Goal: Task Accomplishment & Management: Complete application form

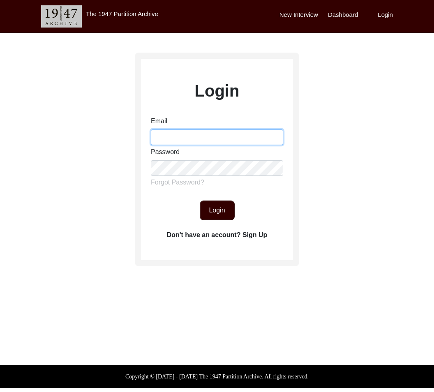
click at [240, 134] on input "Email" at bounding box center [217, 138] width 132 height 16
type input "[EMAIL_ADDRESS][DOMAIN_NAME]"
click at [213, 218] on button "Login" at bounding box center [217, 211] width 35 height 20
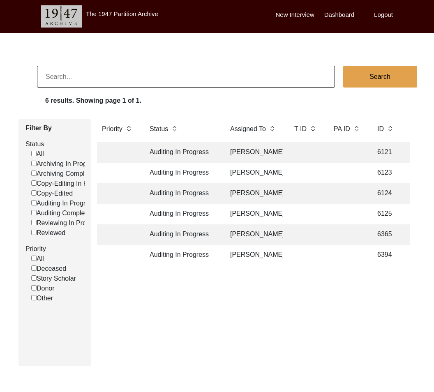
click at [248, 189] on td "[PERSON_NAME]" at bounding box center [254, 193] width 58 height 21
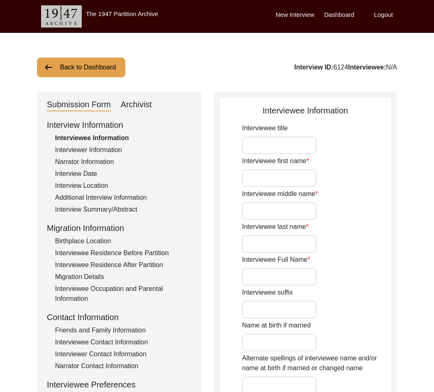
type input "Mr."
type input "[PERSON_NAME]"
type input "N/A"
type input "[PERSON_NAME]"
type input "[PERSON_NAME] Vaniyambadi [PERSON_NAME]"
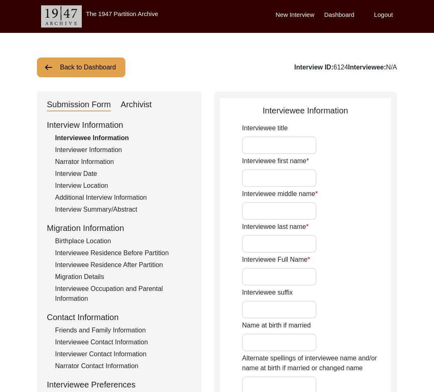
type input "[DATE]"
type input "87"
type input "N/A"
type input "[DEMOGRAPHIC_DATA]"
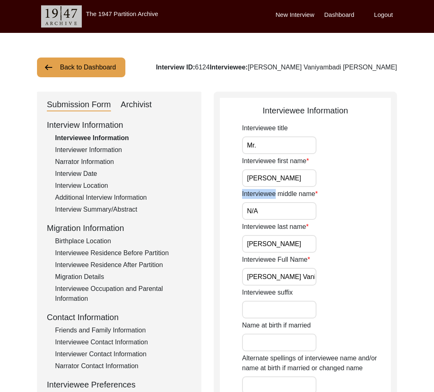
click at [248, 189] on label "Interviewee middle name" at bounding box center [280, 194] width 76 height 10
click at [248, 202] on input "N/A" at bounding box center [279, 211] width 74 height 18
click at [302, 200] on div "Interviewee middle name N/A" at bounding box center [316, 204] width 149 height 31
click at [140, 288] on div "Interviewee Occupation and Parental Information" at bounding box center [123, 294] width 137 height 20
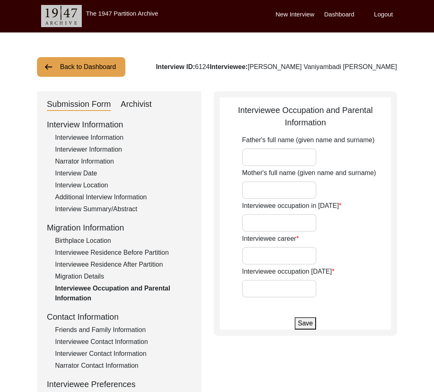
scroll to position [1, 0]
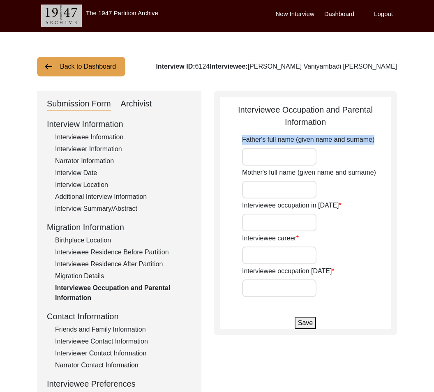
drag, startPoint x: 238, startPoint y: 139, endPoint x: 368, endPoint y: 146, distance: 129.8
click at [368, 146] on app-parental-information "Interviewee Occupation and Parental Information Father's full name (given name …" at bounding box center [305, 217] width 171 height 226
copy label "Father's full name (given name and surname)"
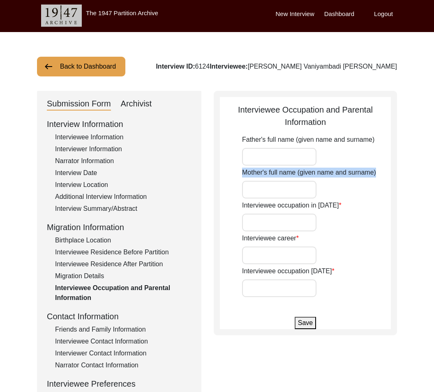
drag, startPoint x: 243, startPoint y: 174, endPoint x: 380, endPoint y: 174, distance: 137.0
click at [380, 174] on div "Mother's full name (given name and surname)" at bounding box center [316, 183] width 149 height 31
copy label "Mother's full name (given name and surname)"
click at [332, 206] on label "Interviewee occupation in [DATE]" at bounding box center [292, 206] width 100 height 10
click at [317, 214] on input "Interviewee occupation in [DATE]" at bounding box center [279, 223] width 74 height 18
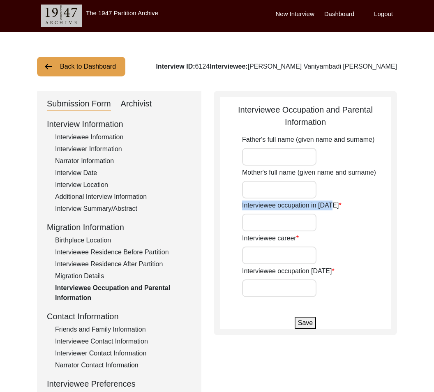
drag, startPoint x: 332, startPoint y: 206, endPoint x: 211, endPoint y: 203, distance: 121.0
click at [211, 203] on div "Submission Form Archivist Interview Information Interviewee Information Intervi…" at bounding box center [217, 283] width 360 height 385
copy label "Interviewee occupation in [DATE]"
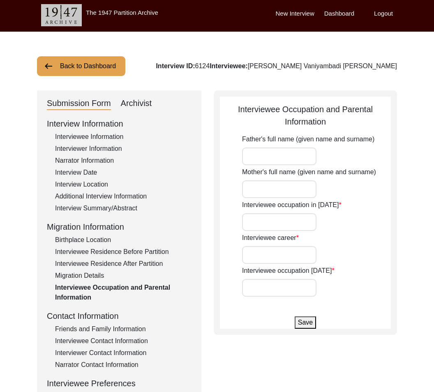
drag, startPoint x: 355, startPoint y: 227, endPoint x: 293, endPoint y: 250, distance: 66.2
click at [355, 227] on div "Interviewee occupation in [DATE]" at bounding box center [316, 215] width 149 height 31
drag, startPoint x: 297, startPoint y: 240, endPoint x: 238, endPoint y: 238, distance: 58.9
click at [238, 238] on app-parental-information "Interviewee Occupation and Parental Information Father's full name (given name …" at bounding box center [305, 216] width 171 height 226
copy label "Interviewee career"
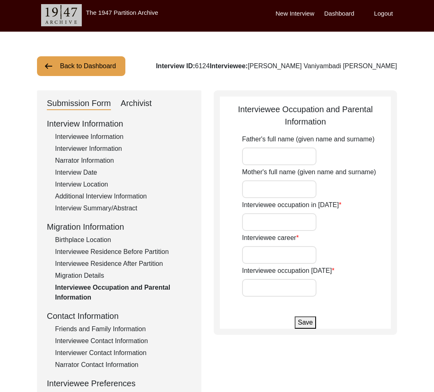
click at [262, 273] on label "Interviewee occupation [DATE]" at bounding box center [288, 271] width 93 height 10
click at [262, 279] on input "Interviewee occupation [DATE]" at bounding box center [279, 288] width 74 height 18
drag, startPoint x: 240, startPoint y: 274, endPoint x: 327, endPoint y: 268, distance: 86.6
click at [327, 268] on app-parental-information "Interviewee Occupation and Parental Information Father's full name (given name …" at bounding box center [305, 216] width 171 height 226
copy label "Interviewee occupation [DATE]"
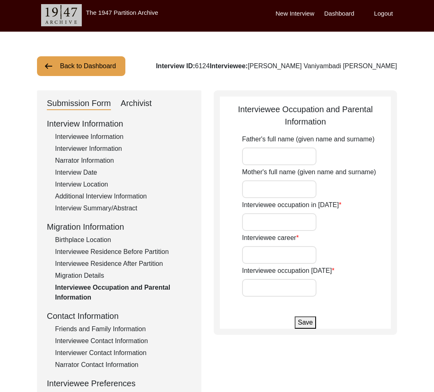
click at [328, 186] on div "Mother's full name (given name and surname)" at bounding box center [316, 182] width 149 height 31
click at [280, 153] on input "Father's full name (given name and surname)" at bounding box center [279, 157] width 74 height 18
paste input "[PERSON_NAME]"
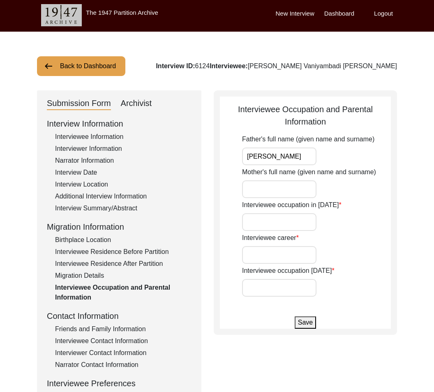
type input "[PERSON_NAME]"
click at [302, 185] on input "Mother's full name (given name and surname)" at bounding box center [279, 190] width 74 height 18
paste input "[PERSON_NAME]"
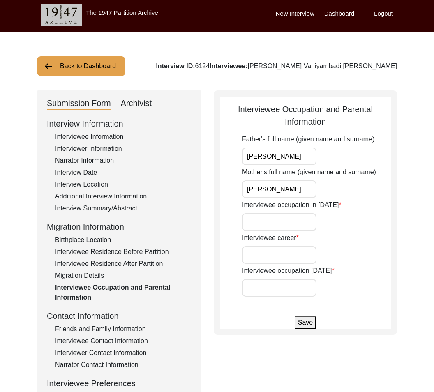
type input "[PERSON_NAME]"
click at [287, 227] on input "Interviewee occupation in [DATE]" at bounding box center [279, 222] width 74 height 18
paste input "High School Student"
type input "High School Student"
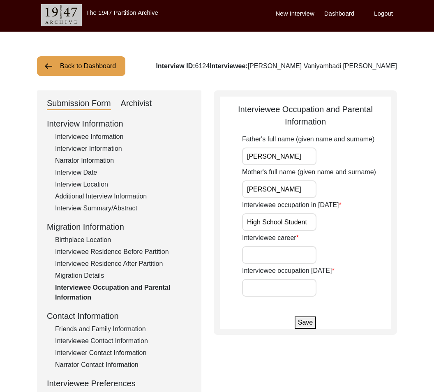
click at [308, 260] on input "Interviewee career" at bounding box center [279, 255] width 74 height 18
paste input "Electricity Board (apprentice);, Extension Officer in Rural Development and Loc…"
type input "Electricity Board (apprentice);, Extension Officer in Rural Development and Loc…"
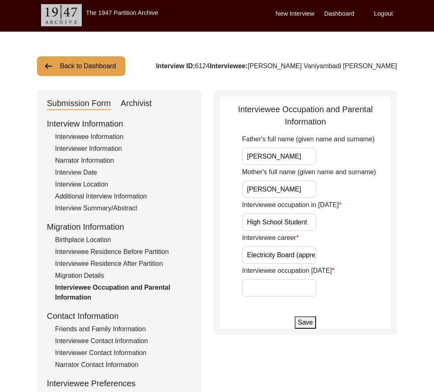
click at [315, 284] on input "Interviewee occupation [DATE]" at bounding box center [279, 288] width 74 height 18
paste input "Retired"
type input "Retired"
click at [313, 323] on button "Save" at bounding box center [305, 323] width 21 height 12
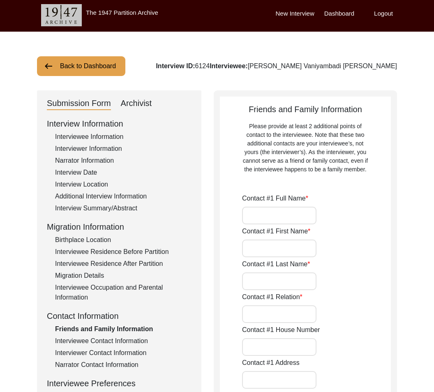
type input "M. Bandhu [PERSON_NAME]"
type input "Son"
type input "[STREET_ADDRESS][DATE]"
type input "[GEOGRAPHIC_DATA]"
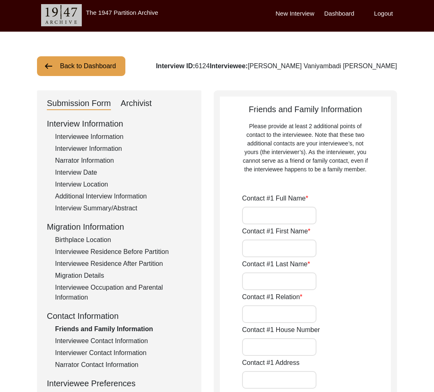
type input "600028"
type input "[GEOGRAPHIC_DATA]"
type input "914424935886"
type input "[EMAIL_ADDRESS][DOMAIN_NAME]"
type input "[PERSON_NAME]"
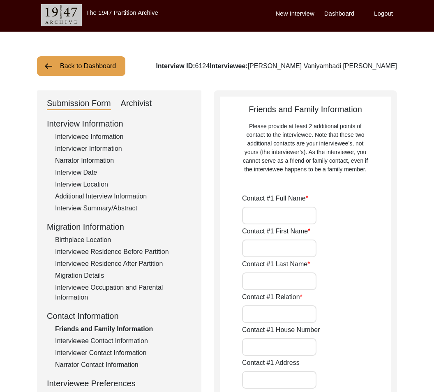
type input "Neighbor"
type input "[STREET_ADDRESS][DATE]"
type input "[GEOGRAPHIC_DATA]"
type input "600028"
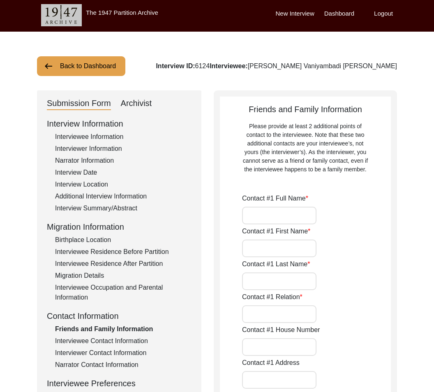
type input "[GEOGRAPHIC_DATA]"
type input "9790996600"
type input "[EMAIL_ADDRESS][DOMAIN_NAME]"
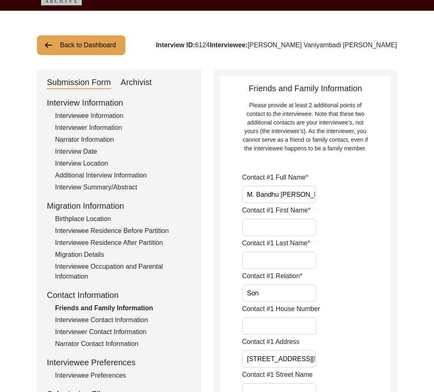
scroll to position [0, 5]
drag, startPoint x: 278, startPoint y: 192, endPoint x: 359, endPoint y: 201, distance: 81.9
click at [359, 201] on div "Contact #1 Full Name [PERSON_NAME] [PERSON_NAME]" at bounding box center [316, 188] width 149 height 31
click at [293, 193] on input "M. Bandhu [PERSON_NAME]" at bounding box center [279, 195] width 74 height 18
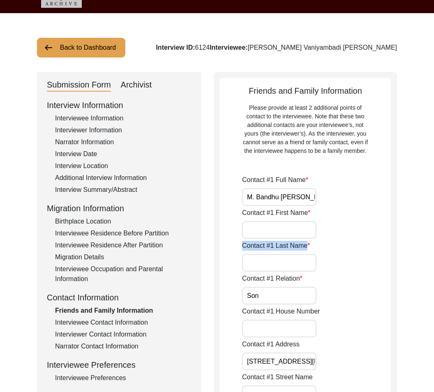
drag, startPoint x: 242, startPoint y: 244, endPoint x: 308, endPoint y: 248, distance: 66.3
click at [308, 248] on label "Contact #1 Last Name" at bounding box center [276, 246] width 68 height 10
copy label "Contact #1 Last Name"
click at [302, 302] on input "Son" at bounding box center [279, 296] width 74 height 18
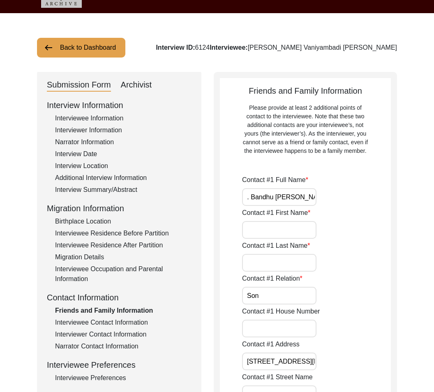
drag, startPoint x: 304, startPoint y: 198, endPoint x: 345, endPoint y: 198, distance: 41.1
click at [345, 198] on div "Contact #1 Full Name [PERSON_NAME] [PERSON_NAME]" at bounding box center [316, 190] width 149 height 31
click at [313, 198] on input "M. Bandhu [PERSON_NAME]" at bounding box center [279, 197] width 74 height 18
click at [285, 298] on input "Son" at bounding box center [279, 296] width 74 height 18
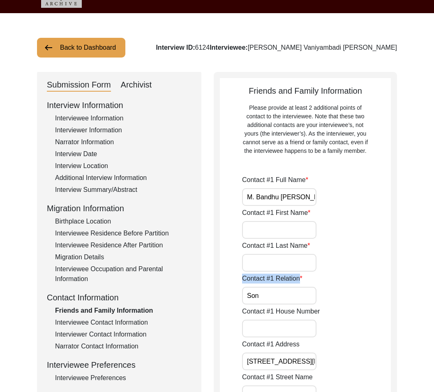
drag, startPoint x: 299, startPoint y: 280, endPoint x: 226, endPoint y: 278, distance: 72.8
copy label "Contact #1 Relation"
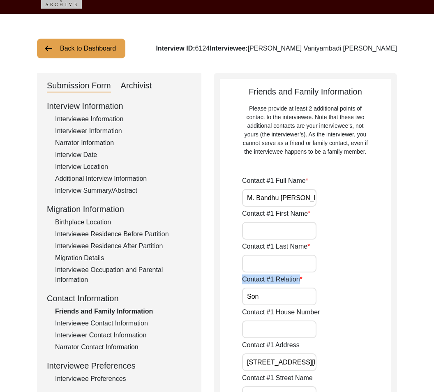
click at [291, 299] on input "Son" at bounding box center [279, 297] width 74 height 18
type input "Son"
click at [270, 322] on input "Contact #1 House Number" at bounding box center [279, 330] width 74 height 18
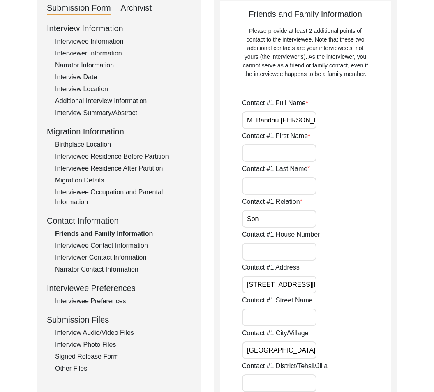
scroll to position [104, 0]
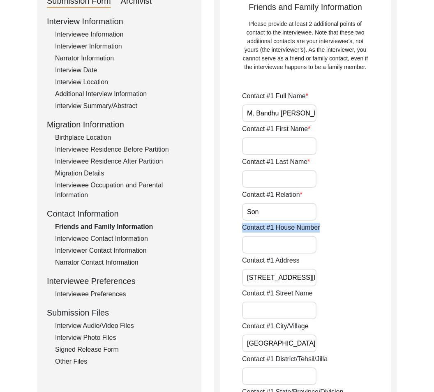
drag, startPoint x: 241, startPoint y: 228, endPoint x: 361, endPoint y: 234, distance: 120.2
copy label "Contact #1 House Number"
click at [321, 259] on div "Contact #1 Address [STREET_ADDRESS][DATE]" at bounding box center [316, 271] width 149 height 31
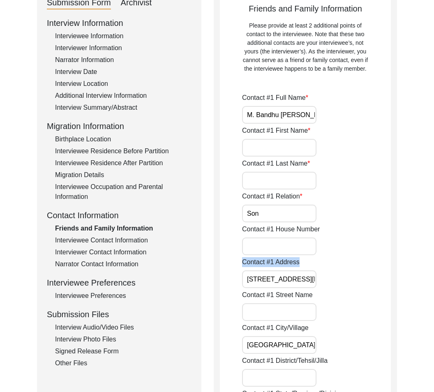
drag, startPoint x: 299, startPoint y: 262, endPoint x: 244, endPoint y: 267, distance: 54.5
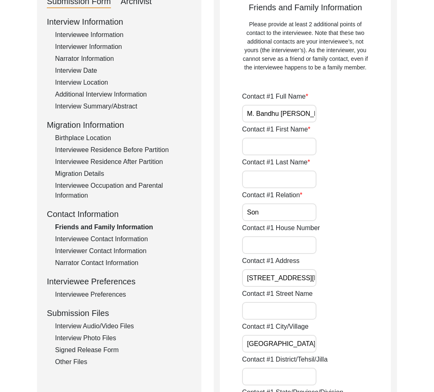
scroll to position [0, 38]
drag, startPoint x: 269, startPoint y: 277, endPoint x: 325, endPoint y: 281, distance: 56.9
click at [328, 281] on div "Contact #1 Address [STREET_ADDRESS][DATE]" at bounding box center [316, 271] width 149 height 31
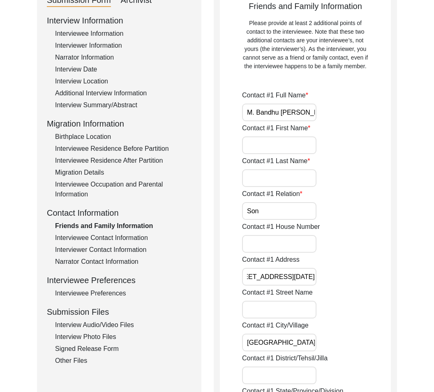
click at [285, 278] on input "[STREET_ADDRESS][DATE]" at bounding box center [279, 277] width 74 height 18
drag, startPoint x: 243, startPoint y: 290, endPoint x: 336, endPoint y: 301, distance: 93.2
click at [336, 301] on div "Contact #1 Street Name" at bounding box center [316, 303] width 149 height 31
copy label "Contact #1 Street Name"
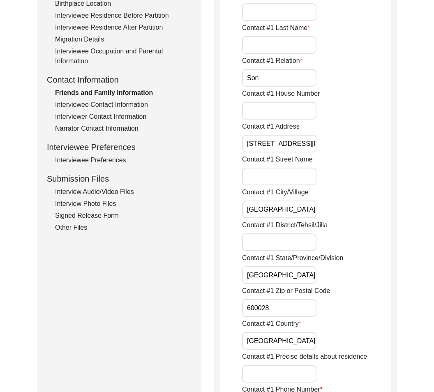
scroll to position [238, 0]
click at [288, 212] on input "[GEOGRAPHIC_DATA]" at bounding box center [279, 209] width 74 height 18
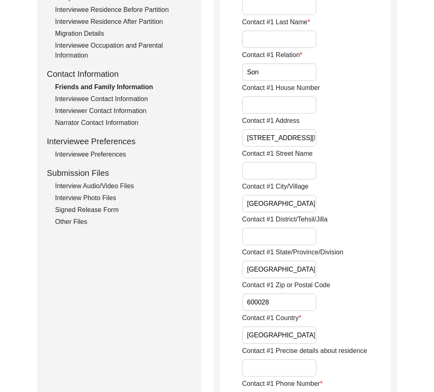
drag, startPoint x: 292, startPoint y: 243, endPoint x: 275, endPoint y: 212, distance: 35.2
click at [292, 243] on input "Contact #1 District/Tehsil/Jilla" at bounding box center [279, 237] width 74 height 18
drag, startPoint x: 243, startPoint y: 223, endPoint x: 352, endPoint y: 225, distance: 108.6
click at [352, 225] on div "Contact #1 District/Tehsil/Jilla" at bounding box center [316, 230] width 149 height 31
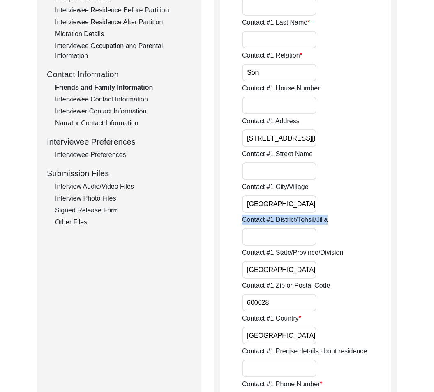
copy label "Contact #1 District/Tehsil/Jilla"
click at [350, 253] on div "Contact #1 State/Province/Division [GEOGRAPHIC_DATA]" at bounding box center [316, 263] width 149 height 31
click at [310, 274] on input "[GEOGRAPHIC_DATA]" at bounding box center [279, 270] width 74 height 18
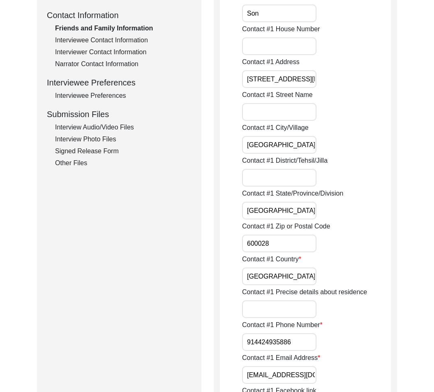
scroll to position [311, 0]
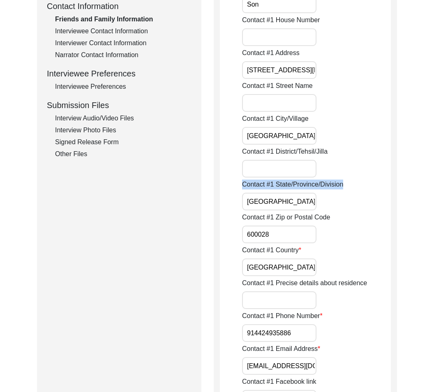
drag, startPoint x: 243, startPoint y: 186, endPoint x: 365, endPoint y: 183, distance: 121.8
click at [365, 182] on div "Contact #1 State/Province/Division [GEOGRAPHIC_DATA]" at bounding box center [316, 195] width 149 height 31
click at [304, 207] on input "[GEOGRAPHIC_DATA]" at bounding box center [279, 202] width 74 height 18
type input "[GEOGRAPHIC_DATA]"
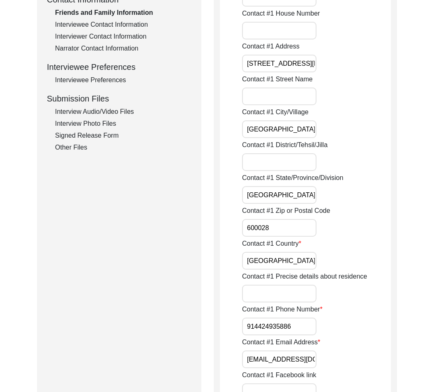
click at [299, 230] on input "600028" at bounding box center [279, 228] width 74 height 18
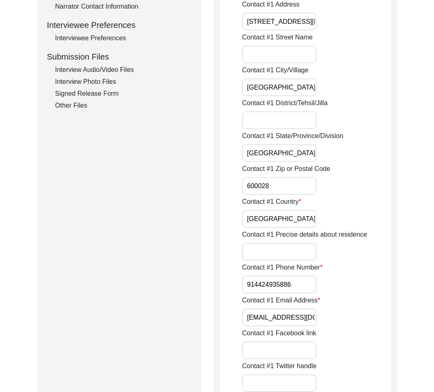
scroll to position [447, 0]
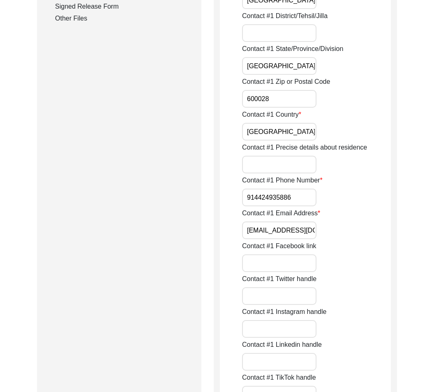
click at [276, 138] on input "[GEOGRAPHIC_DATA]" at bounding box center [279, 132] width 74 height 18
drag, startPoint x: 287, startPoint y: 163, endPoint x: 287, endPoint y: 167, distance: 4.5
click at [287, 163] on input "Contact #1 Precise details about residence" at bounding box center [279, 165] width 74 height 18
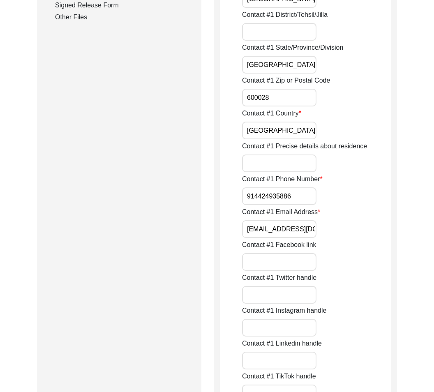
drag, startPoint x: 314, startPoint y: 195, endPoint x: 243, endPoint y: 188, distance: 71.1
click at [243, 188] on div "Contact #1 Phone Number [PHONE_NUMBER]" at bounding box center [316, 189] width 149 height 31
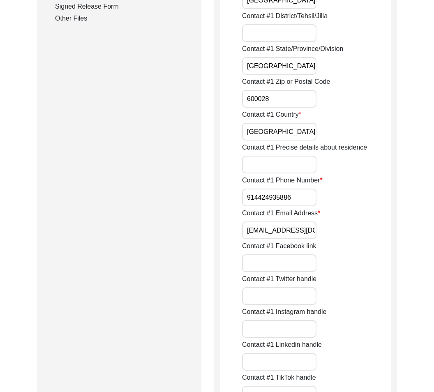
click at [273, 196] on input "914424935886" at bounding box center [279, 198] width 74 height 18
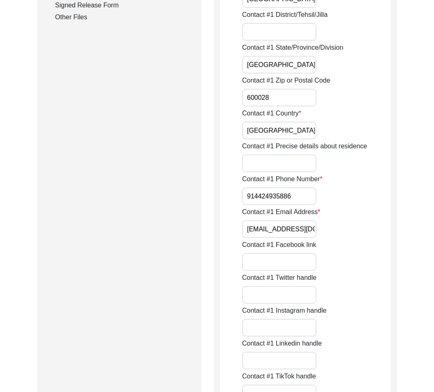
click at [291, 198] on input "914424935886" at bounding box center [279, 197] width 74 height 18
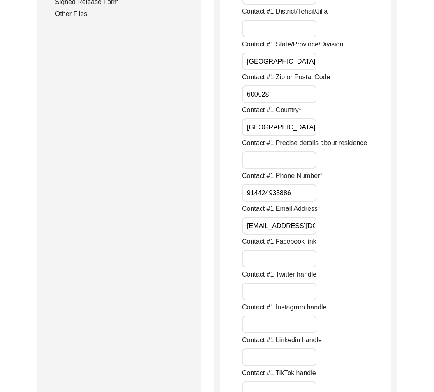
drag, startPoint x: 300, startPoint y: 198, endPoint x: 340, endPoint y: 207, distance: 41.4
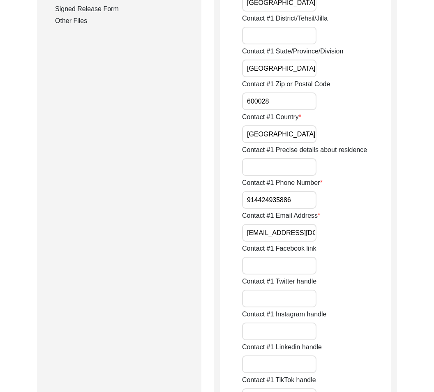
scroll to position [447, 0]
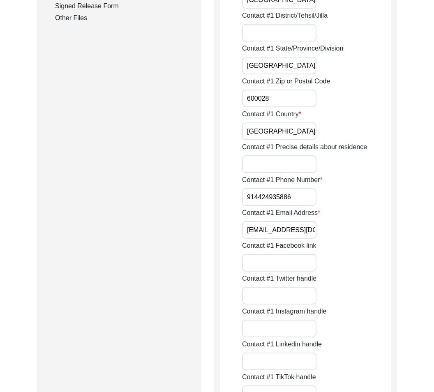
click at [249, 201] on input "914424935886" at bounding box center [279, 197] width 74 height 18
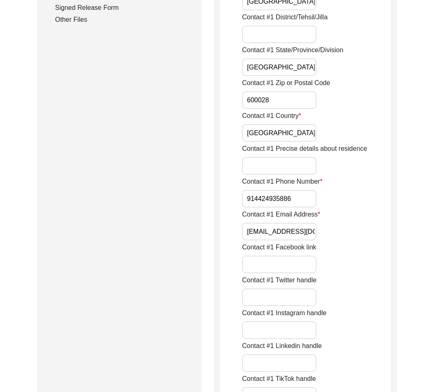
scroll to position [447, 0]
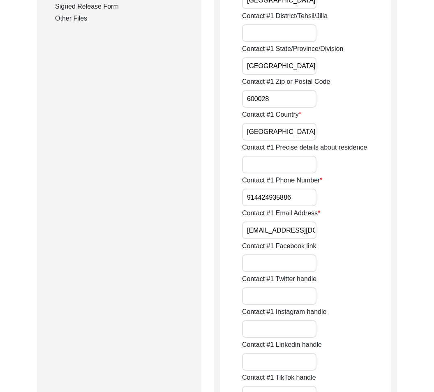
click at [248, 199] on input "914424935886" at bounding box center [279, 198] width 74 height 18
type input "[PHONE_NUMBER]"
drag, startPoint x: 238, startPoint y: 182, endPoint x: 322, endPoint y: 186, distance: 84.4
click at [251, 261] on input "Contact #1 Facebook link" at bounding box center [279, 264] width 74 height 18
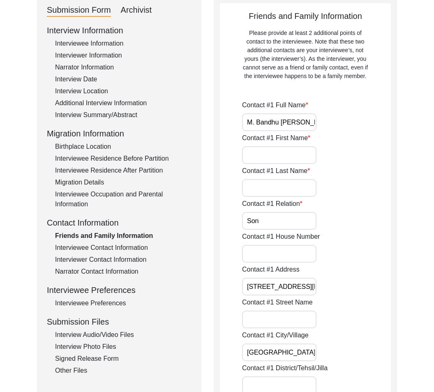
scroll to position [104, 0]
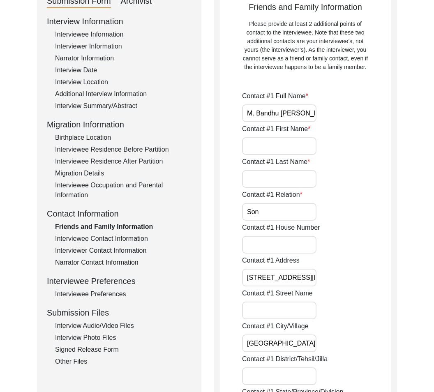
click at [311, 151] on input "Contact #1 First Name" at bounding box center [279, 146] width 74 height 18
paste input "M.Bandhu"
type input "M.Bandhu"
click at [292, 176] on input "Contact #1 Last Name" at bounding box center [279, 179] width 74 height 18
paste input "[PERSON_NAME]"
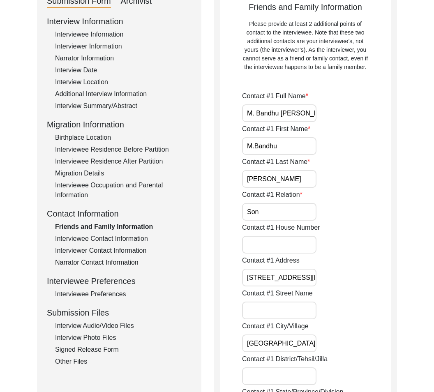
type input "[PERSON_NAME]"
click at [285, 206] on input "Son" at bounding box center [279, 212] width 74 height 18
click at [280, 237] on input "Contact #1 House Number" at bounding box center [279, 245] width 74 height 18
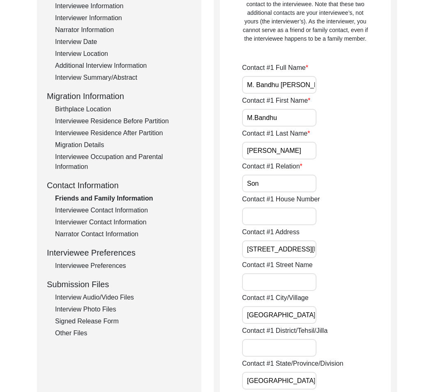
scroll to position [192, 0]
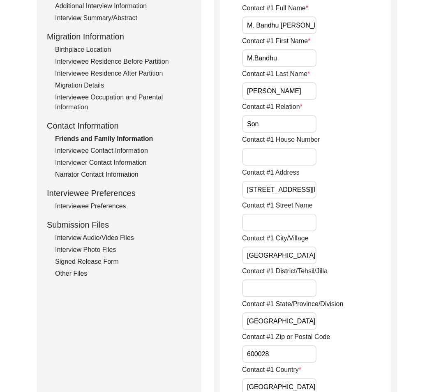
paste input "15/30, No.1"
type input "15/30, No.1"
drag, startPoint x: 262, startPoint y: 223, endPoint x: 399, endPoint y: 244, distance: 137.9
click at [263, 223] on input "Contact #1 Street Name" at bounding box center [279, 223] width 74 height 18
click at [296, 226] on input "Contact #1 Street Name" at bounding box center [279, 223] width 74 height 18
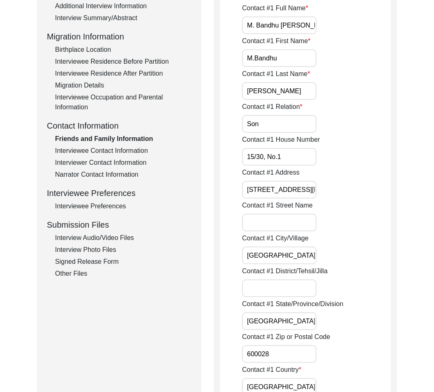
click at [296, 226] on input "Contact #1 Street Name" at bounding box center [279, 223] width 74 height 18
paste input "[DATE][GEOGRAPHIC_DATA]"
type input "[DATE][GEOGRAPHIC_DATA]"
click at [295, 262] on input "[GEOGRAPHIC_DATA]" at bounding box center [279, 256] width 74 height 18
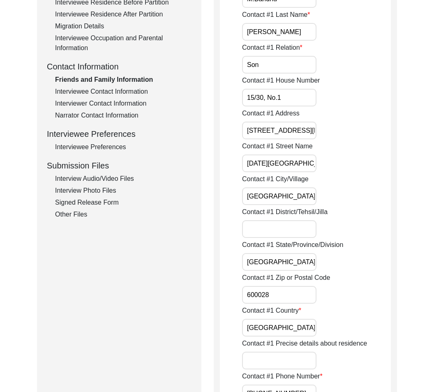
click at [311, 233] on input "Contact #1 District/Tehsil/Jilla" at bounding box center [279, 229] width 74 height 18
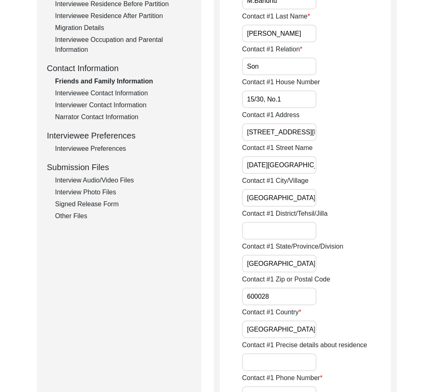
paste input "[GEOGRAPHIC_DATA]"
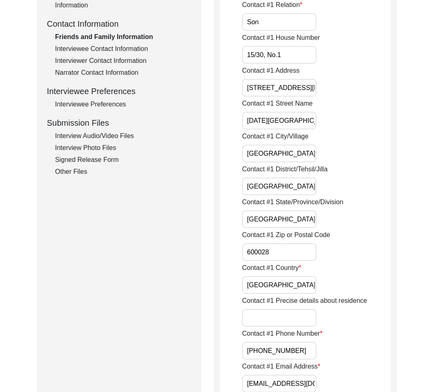
scroll to position [315, 0]
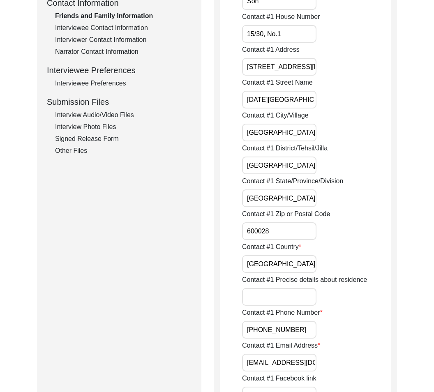
type input "[GEOGRAPHIC_DATA]"
click at [285, 303] on input "Contact #1 Precise details about residence" at bounding box center [279, 297] width 74 height 18
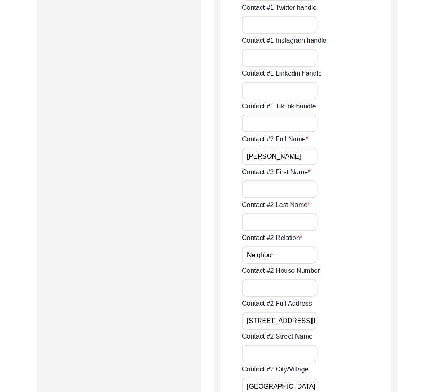
scroll to position [720, 0]
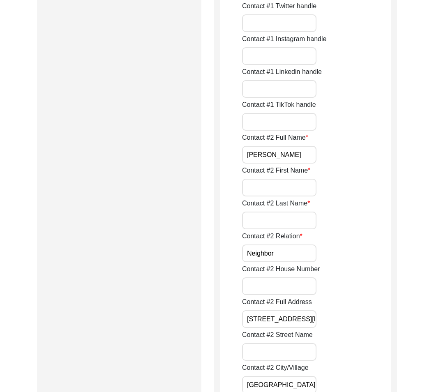
click at [312, 159] on input "[PERSON_NAME]" at bounding box center [279, 155] width 74 height 18
click at [246, 174] on label "Contact #2 First Name" at bounding box center [276, 171] width 68 height 10
click at [246, 179] on input "Contact #2 First Name" at bounding box center [279, 188] width 74 height 18
drag, startPoint x: 243, startPoint y: 172, endPoint x: 297, endPoint y: 180, distance: 55.3
click at [297, 180] on div "Contact #2 First Name" at bounding box center [316, 181] width 149 height 31
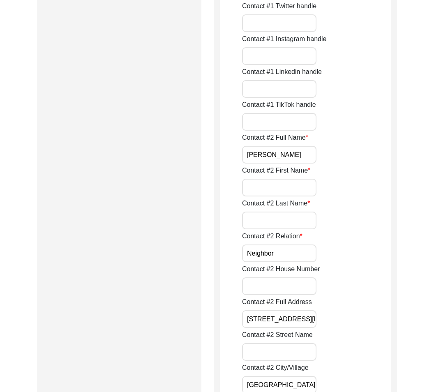
scroll to position [722, 0]
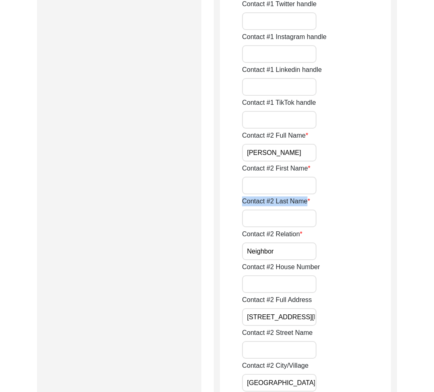
drag, startPoint x: 240, startPoint y: 200, endPoint x: 308, endPoint y: 200, distance: 68.3
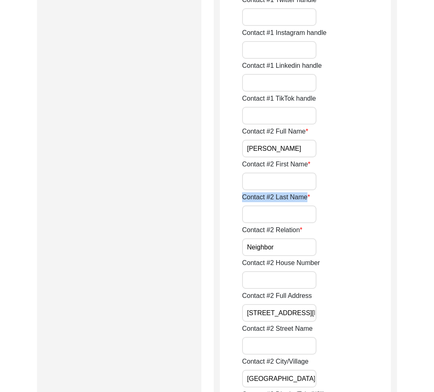
scroll to position [726, 0]
click at [313, 254] on input "Neighbor" at bounding box center [279, 248] width 74 height 18
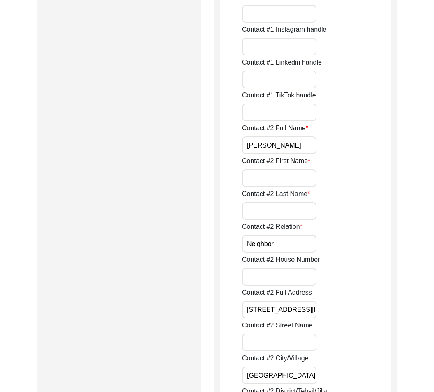
click at [310, 266] on div "Contact #2 House Number" at bounding box center [316, 270] width 149 height 31
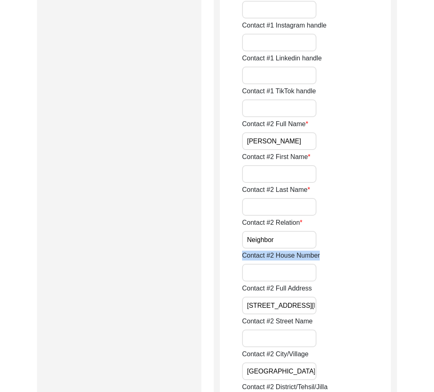
scroll to position [731, 0]
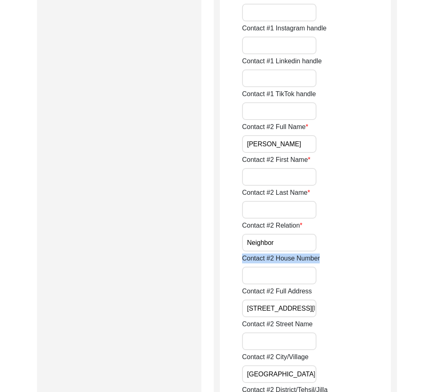
drag, startPoint x: 241, startPoint y: 256, endPoint x: 327, endPoint y: 253, distance: 86.0
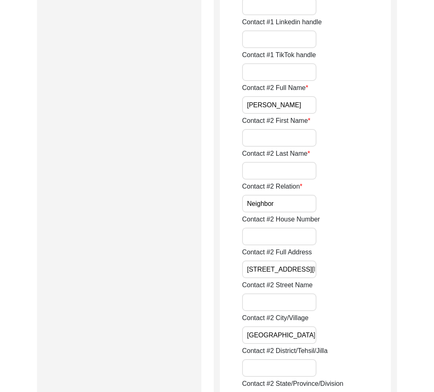
scroll to position [0, 36]
drag, startPoint x: 260, startPoint y: 271, endPoint x: 388, endPoint y: 288, distance: 129.0
click at [277, 295] on input "Contact #2 Street Name" at bounding box center [279, 303] width 74 height 18
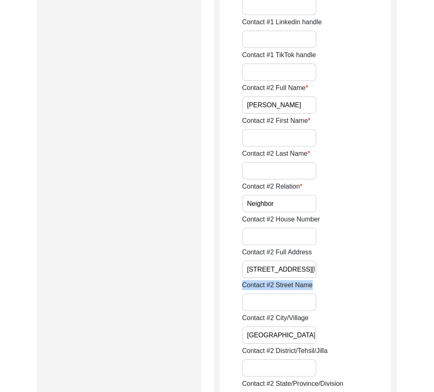
drag, startPoint x: 243, startPoint y: 284, endPoint x: 373, endPoint y: 297, distance: 130.1
click at [373, 297] on div "Contact #2 Street Name" at bounding box center [316, 296] width 149 height 31
click at [290, 271] on input "[STREET_ADDRESS][DATE]" at bounding box center [279, 270] width 74 height 18
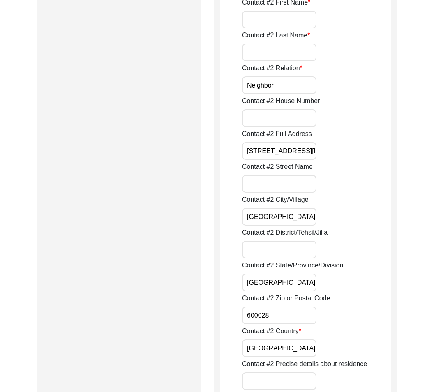
click at [295, 223] on input "[GEOGRAPHIC_DATA]" at bounding box center [279, 217] width 74 height 18
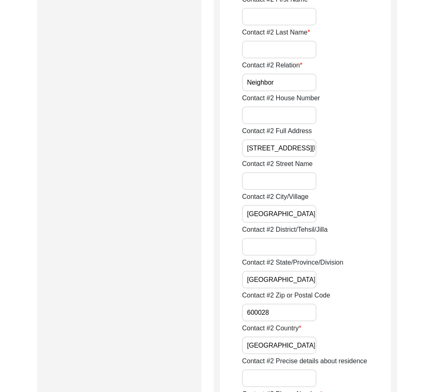
click at [294, 247] on input "Contact #2 District/Tehsil/Jilla" at bounding box center [279, 247] width 74 height 18
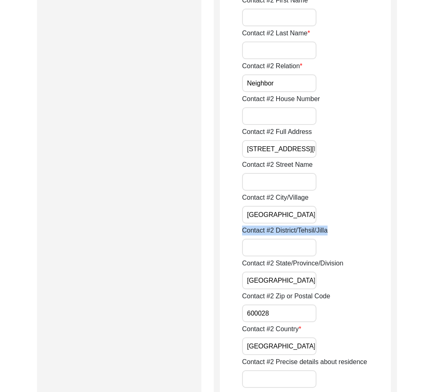
drag, startPoint x: 239, startPoint y: 236, endPoint x: 369, endPoint y: 236, distance: 130.0
drag, startPoint x: 315, startPoint y: 295, endPoint x: 262, endPoint y: 281, distance: 54.1
click at [313, 295] on label "Contact #2 Zip or Postal Code" at bounding box center [286, 297] width 88 height 10
click at [251, 274] on input "[GEOGRAPHIC_DATA]" at bounding box center [279, 281] width 74 height 18
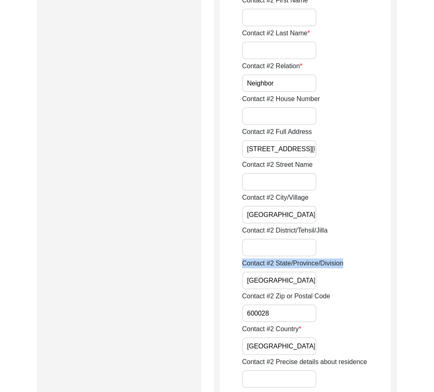
drag, startPoint x: 242, startPoint y: 268, endPoint x: 342, endPoint y: 269, distance: 99.9
click at [294, 278] on input "[GEOGRAPHIC_DATA]" at bounding box center [279, 281] width 74 height 18
click at [300, 325] on label "Contact #2 Country" at bounding box center [271, 330] width 59 height 10
click at [300, 338] on input "[GEOGRAPHIC_DATA]" at bounding box center [279, 347] width 74 height 18
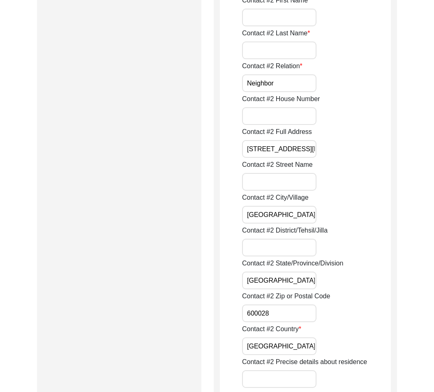
click at [304, 319] on input "600028" at bounding box center [279, 314] width 74 height 18
click at [304, 346] on input "[GEOGRAPHIC_DATA]" at bounding box center [279, 347] width 74 height 18
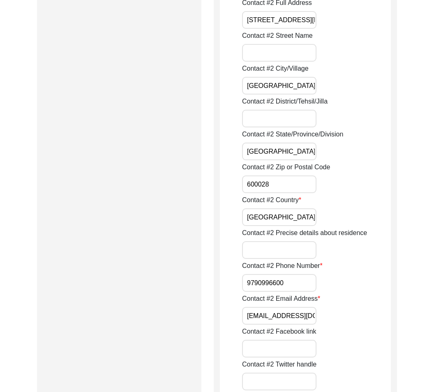
scroll to position [1023, 0]
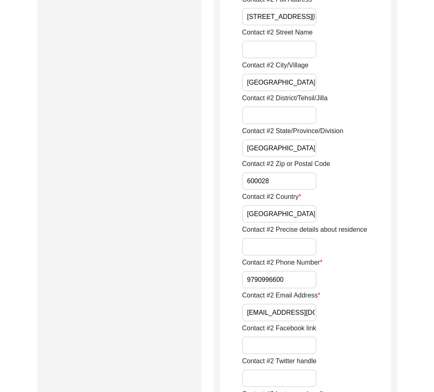
click at [300, 272] on input "9790996600" at bounding box center [279, 280] width 74 height 18
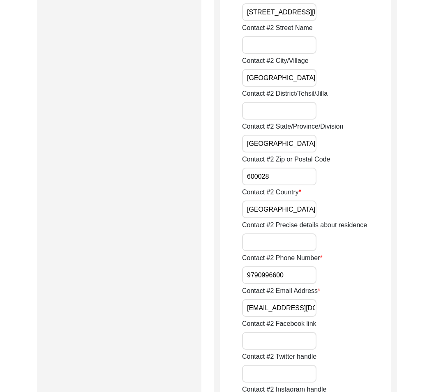
drag, startPoint x: 296, startPoint y: 276, endPoint x: 245, endPoint y: 269, distance: 51.1
click at [245, 269] on input "9790996600" at bounding box center [279, 276] width 74 height 18
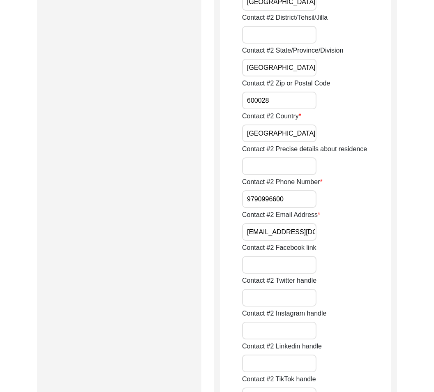
scroll to position [1113, 0]
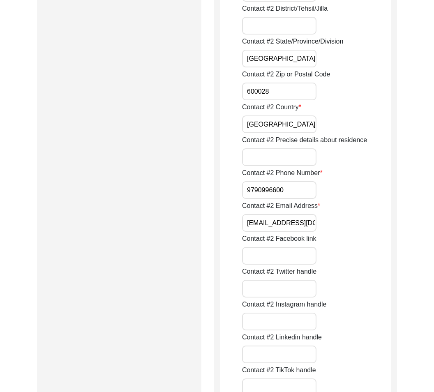
click at [295, 189] on input "9790996600" at bounding box center [279, 190] width 74 height 18
drag, startPoint x: 234, startPoint y: 170, endPoint x: 354, endPoint y: 173, distance: 119.7
click at [248, 192] on input "9790996600" at bounding box center [279, 190] width 74 height 18
type input "[PHONE_NUMBER]"
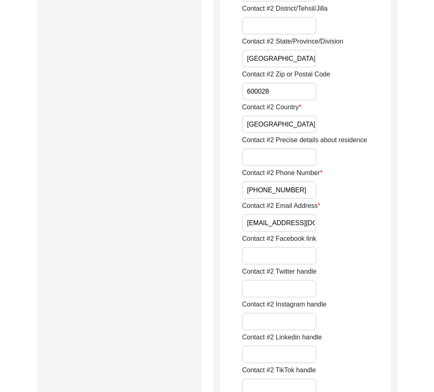
drag, startPoint x: 257, startPoint y: 225, endPoint x: 322, endPoint y: 231, distance: 66.1
click at [319, 227] on div "Contact #2 Email Address [EMAIL_ADDRESS][DOMAIN_NAME]" at bounding box center [316, 216] width 149 height 31
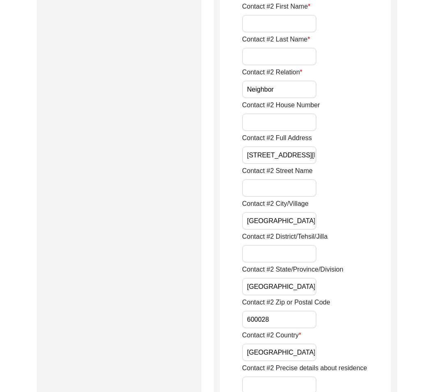
scroll to position [848, 0]
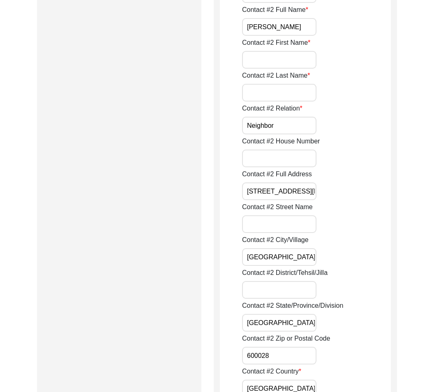
click at [289, 63] on input "Contact #2 First Name" at bounding box center [279, 60] width 74 height 18
paste input "[PERSON_NAME]"
type input "[PERSON_NAME]"
drag, startPoint x: 279, startPoint y: 86, endPoint x: 289, endPoint y: 94, distance: 12.9
click at [278, 86] on input "Contact #2 Last Name" at bounding box center [279, 93] width 74 height 18
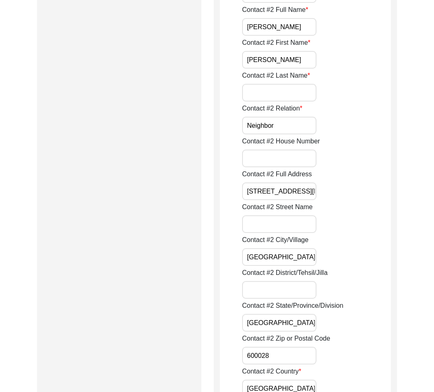
paste input "[PERSON_NAME]"
type input "[PERSON_NAME]"
click at [297, 130] on input "Neighbor" at bounding box center [279, 126] width 74 height 18
click at [302, 153] on input "Contact #2 House Number" at bounding box center [279, 159] width 74 height 18
paste input "15/30, No.3"
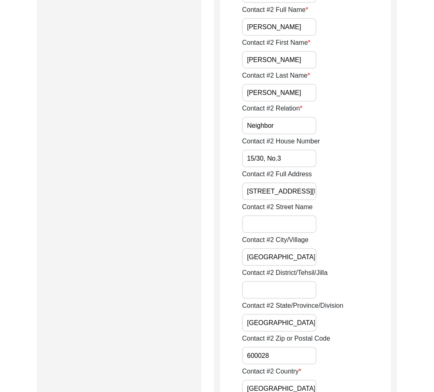
type input "15/30, No.3"
drag, startPoint x: 296, startPoint y: 188, endPoint x: 315, endPoint y: 206, distance: 26.8
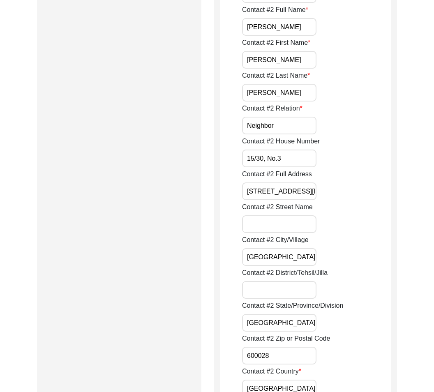
click at [301, 223] on input "Contact #2 Street Name" at bounding box center [279, 225] width 74 height 18
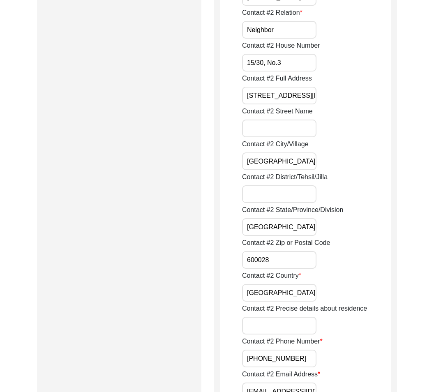
scroll to position [953, 0]
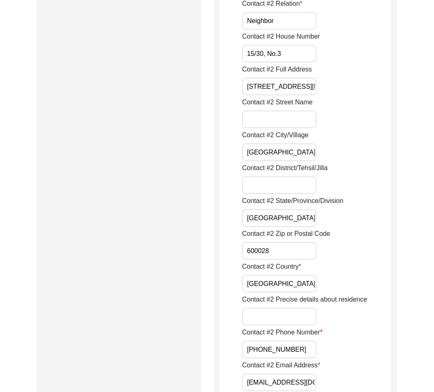
paste input "[DATE][GEOGRAPHIC_DATA]"
type input "[DATE][GEOGRAPHIC_DATA]"
click at [304, 155] on input "[GEOGRAPHIC_DATA]" at bounding box center [279, 153] width 74 height 18
drag, startPoint x: 308, startPoint y: 178, endPoint x: 351, endPoint y: 189, distance: 44.6
click at [308, 178] on input "Contact #2 District/Tehsil/Jilla" at bounding box center [279, 185] width 74 height 18
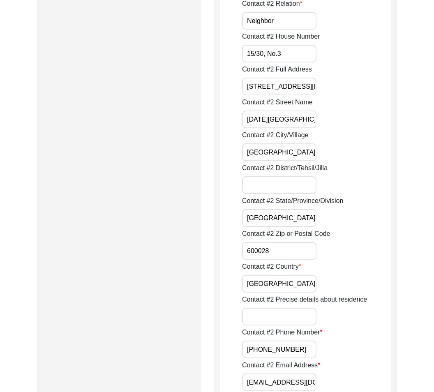
paste input "[GEOGRAPHIC_DATA]"
type input "[GEOGRAPHIC_DATA]"
drag, startPoint x: 309, startPoint y: 223, endPoint x: 320, endPoint y: 225, distance: 11.4
click at [316, 224] on input "[GEOGRAPHIC_DATA]" at bounding box center [279, 218] width 74 height 18
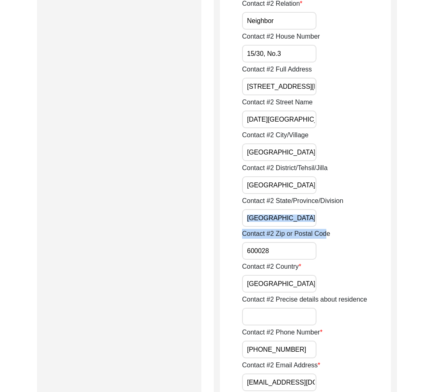
drag, startPoint x: 326, startPoint y: 226, endPoint x: 321, endPoint y: 239, distance: 14.3
click at [308, 247] on input "600028" at bounding box center [279, 251] width 74 height 18
click at [297, 287] on input "[GEOGRAPHIC_DATA]" at bounding box center [279, 284] width 74 height 18
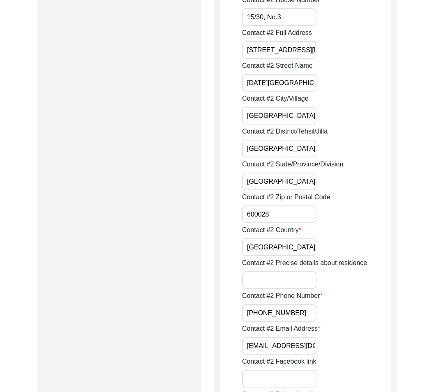
click at [298, 283] on input "Contact #2 Precise details about residence" at bounding box center [279, 280] width 74 height 18
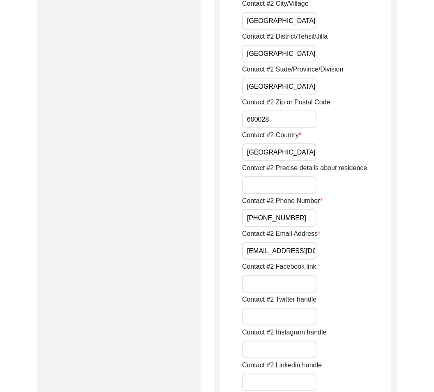
scroll to position [0, 13]
drag, startPoint x: 299, startPoint y: 253, endPoint x: 348, endPoint y: 263, distance: 49.5
click at [348, 263] on div "Contact #2 Facebook link" at bounding box center [316, 277] width 149 height 31
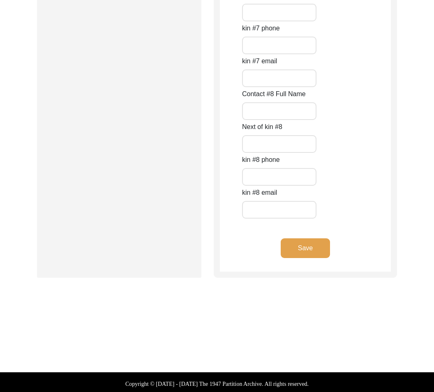
scroll to position [3663, 0]
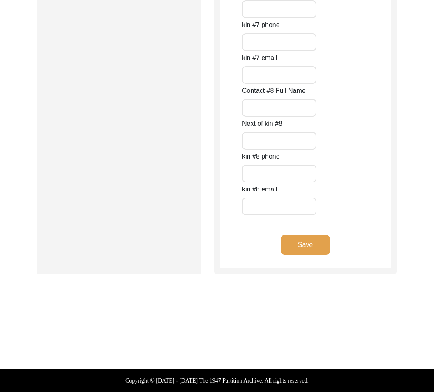
click at [305, 250] on button "Save" at bounding box center [305, 245] width 49 height 20
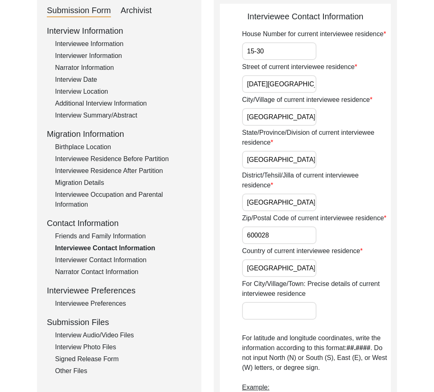
scroll to position [97, 0]
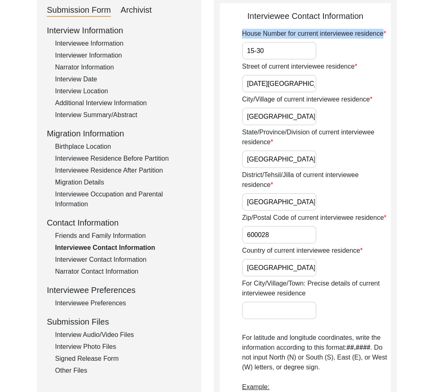
drag, startPoint x: 244, startPoint y: 35, endPoint x: 384, endPoint y: 34, distance: 140.3
click at [384, 34] on label "House Number for current interviewee residence" at bounding box center [314, 34] width 144 height 10
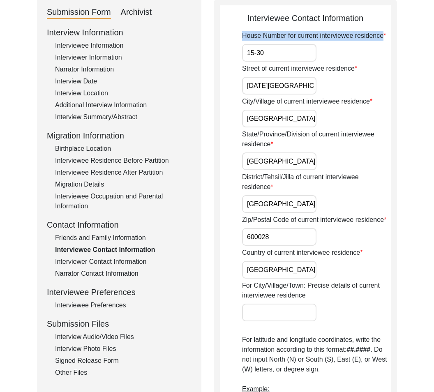
scroll to position [92, 0]
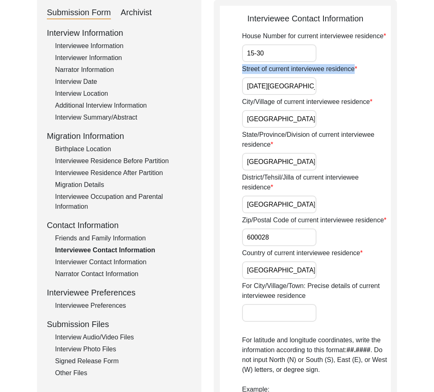
drag, startPoint x: 241, startPoint y: 69, endPoint x: 364, endPoint y: 70, distance: 122.6
drag, startPoint x: 281, startPoint y: 90, endPoint x: 279, endPoint y: 86, distance: 4.4
click at [279, 86] on input "[DATE][GEOGRAPHIC_DATA], [GEOGRAPHIC_DATA]" at bounding box center [279, 86] width 74 height 18
click at [279, 88] on input "[DATE][GEOGRAPHIC_DATA], [GEOGRAPHIC_DATA]" at bounding box center [279, 86] width 74 height 18
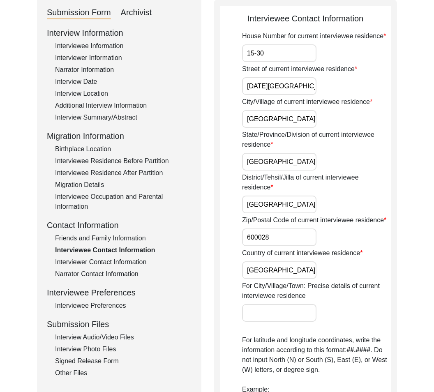
drag, startPoint x: 280, startPoint y: 87, endPoint x: 244, endPoint y: 86, distance: 35.4
click at [244, 86] on input "[DATE][GEOGRAPHIC_DATA], [GEOGRAPHIC_DATA]" at bounding box center [279, 86] width 74 height 18
click at [285, 87] on input "[DATE][GEOGRAPHIC_DATA], [GEOGRAPHIC_DATA]" at bounding box center [279, 86] width 74 height 18
click at [118, 238] on div "Friends and Family Information" at bounding box center [123, 239] width 137 height 10
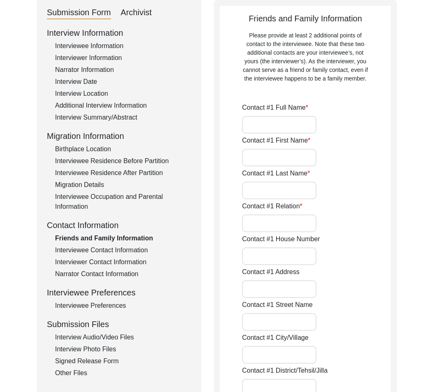
type input "M. Bandhu [PERSON_NAME]"
type input "M.Bandhu"
type input "[PERSON_NAME]"
type input "Son"
type input "15/30, No.1"
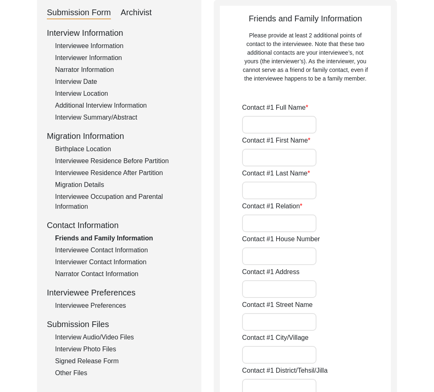
type input "[STREET_ADDRESS][DATE]"
type input "[DATE][GEOGRAPHIC_DATA]"
type input "[GEOGRAPHIC_DATA]"
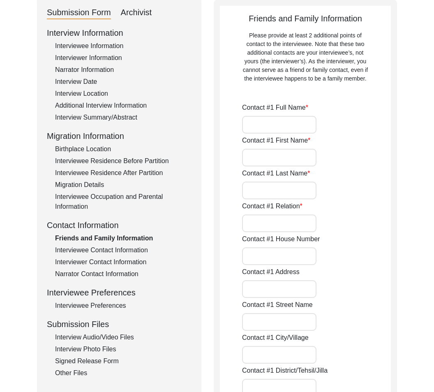
type input "600028"
type input "[GEOGRAPHIC_DATA]"
type input "[PHONE_NUMBER]"
type input "[EMAIL_ADDRESS][DOMAIN_NAME]"
type input "[PERSON_NAME]"
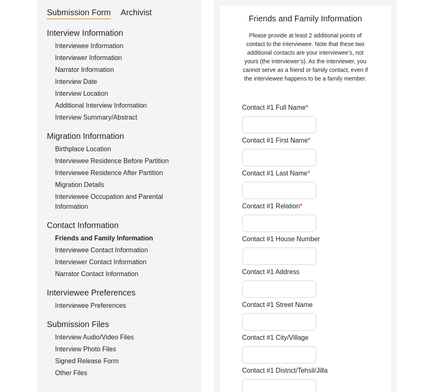
type input "[PERSON_NAME]"
type input "Neighbor"
type input "15/30, No.3"
type input "[STREET_ADDRESS][DATE]"
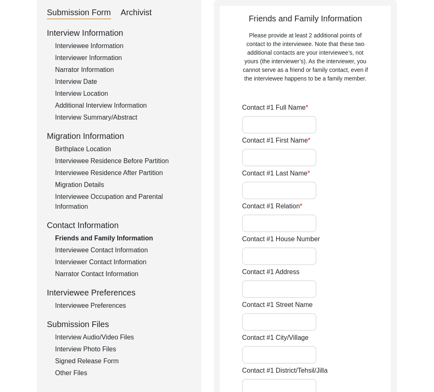
type input "[DATE][GEOGRAPHIC_DATA]"
type input "[GEOGRAPHIC_DATA]"
type input "600028"
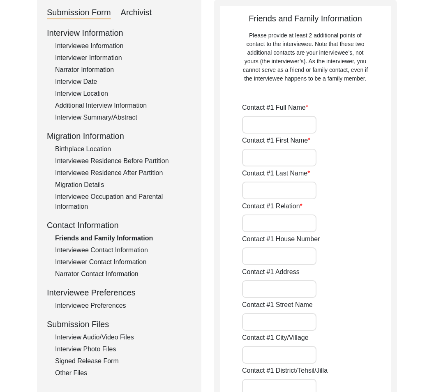
type input "[GEOGRAPHIC_DATA]"
type input "[PHONE_NUMBER]"
type input "[EMAIL_ADDRESS][DOMAIN_NAME]"
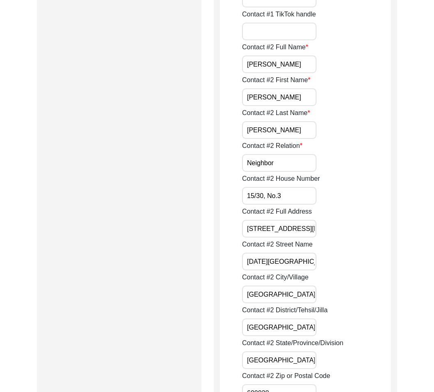
scroll to position [816, 0]
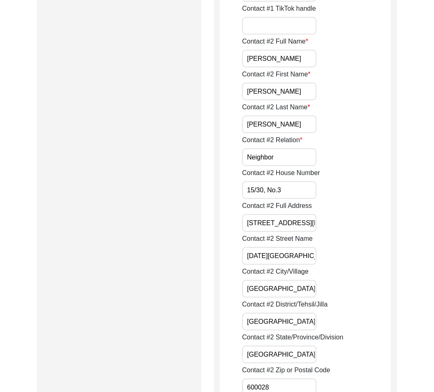
type input "[DATE][GEOGRAPHIC_DATA], [GEOGRAPHIC_DATA]"
click at [297, 262] on input "[DATE][GEOGRAPHIC_DATA]" at bounding box center [279, 256] width 74 height 18
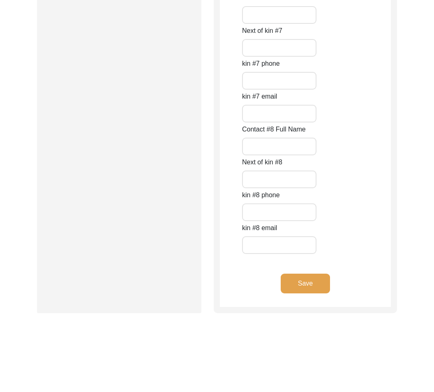
scroll to position [3663, 0]
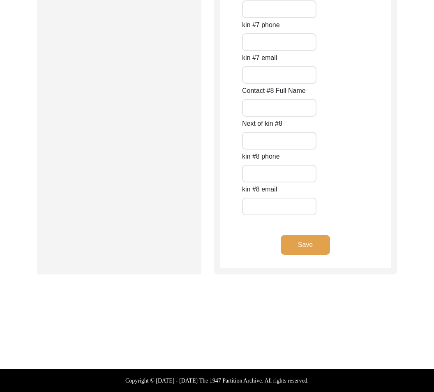
type input "[DATE][GEOGRAPHIC_DATA], [GEOGRAPHIC_DATA]"
click at [312, 252] on button "Save" at bounding box center [305, 245] width 49 height 20
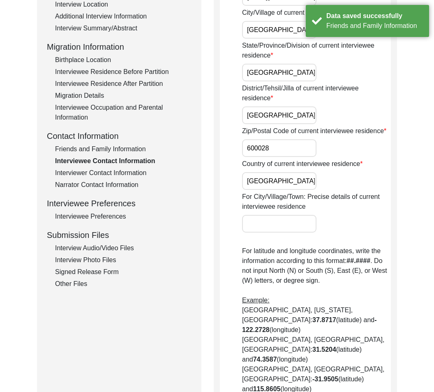
scroll to position [0, 0]
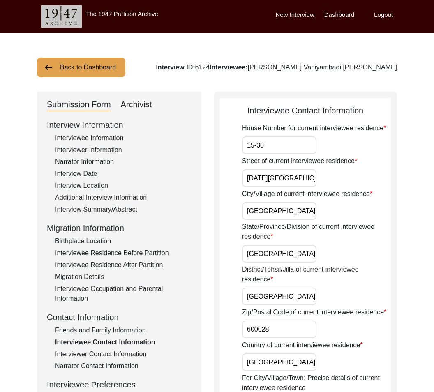
click at [152, 268] on div "Interviewee Residence After Partition" at bounding box center [123, 265] width 137 height 10
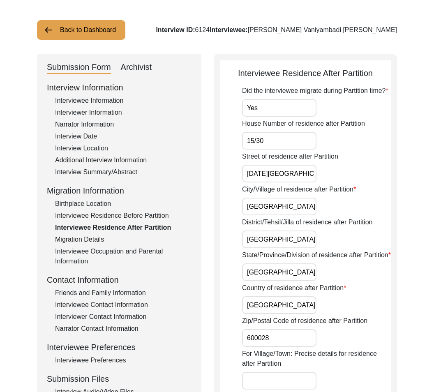
scroll to position [37, 0]
click at [295, 183] on div "Did the interviewee migrate during Partition time? Yes House Number of residenc…" at bounding box center [316, 370] width 149 height 569
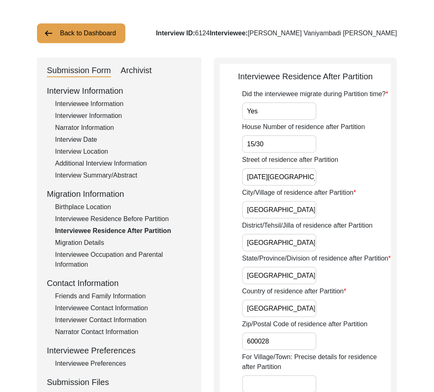
scroll to position [34, 0]
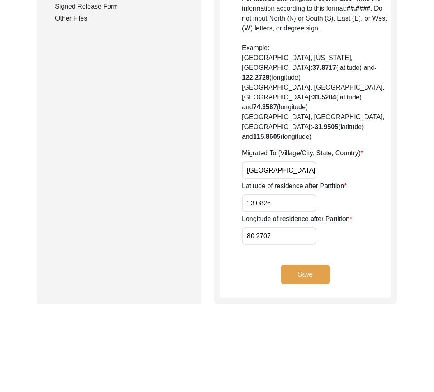
type input "[DATE][GEOGRAPHIC_DATA], [GEOGRAPHIC_DATA]"
click at [295, 265] on button "Save" at bounding box center [305, 275] width 49 height 20
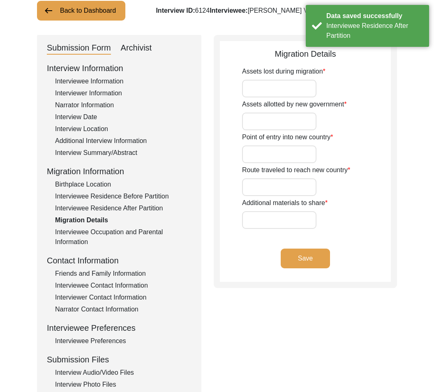
scroll to position [0, 0]
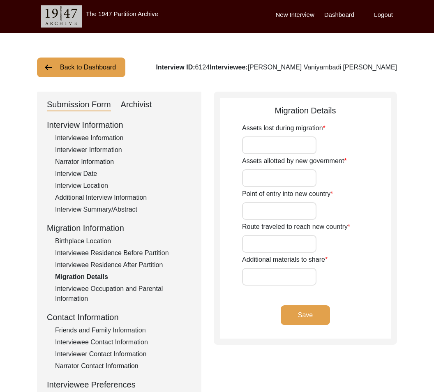
click at [78, 185] on div "Interview Location" at bounding box center [123, 186] width 137 height 10
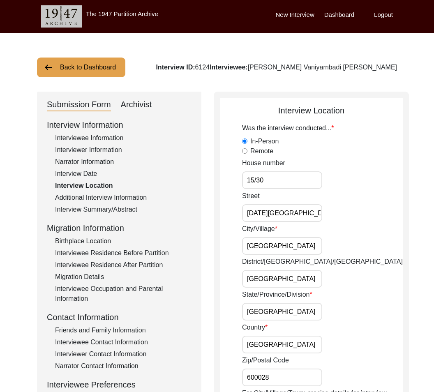
click at [283, 220] on input "[DATE][GEOGRAPHIC_DATA]" at bounding box center [282, 213] width 80 height 18
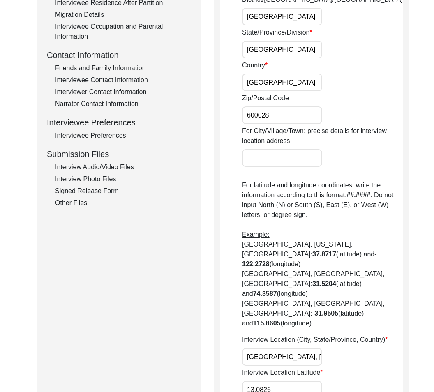
scroll to position [449, 0]
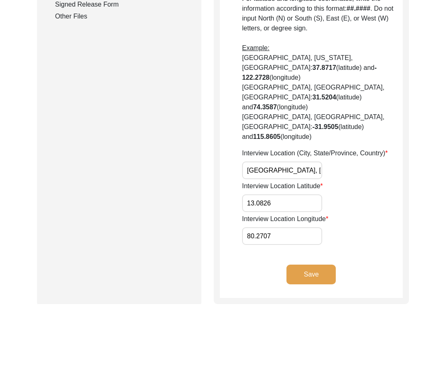
type input "[DATE][GEOGRAPHIC_DATA], [GEOGRAPHIC_DATA]"
click at [324, 265] on button "Save" at bounding box center [311, 275] width 49 height 20
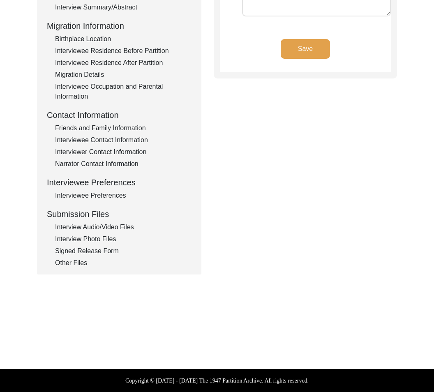
type input "Tamil"
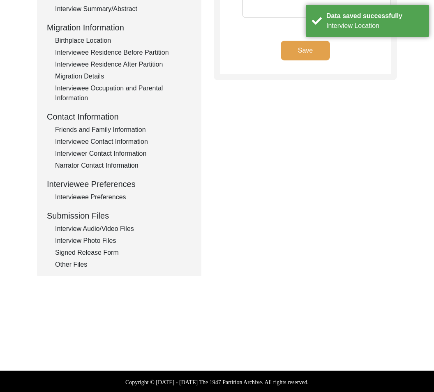
click at [93, 78] on div "Migration Details" at bounding box center [123, 77] width 137 height 10
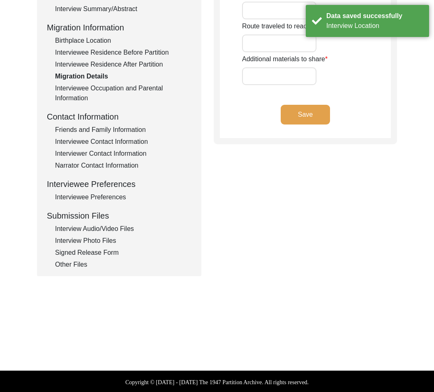
click at [72, 140] on div "Interviewee Contact Information" at bounding box center [123, 142] width 137 height 10
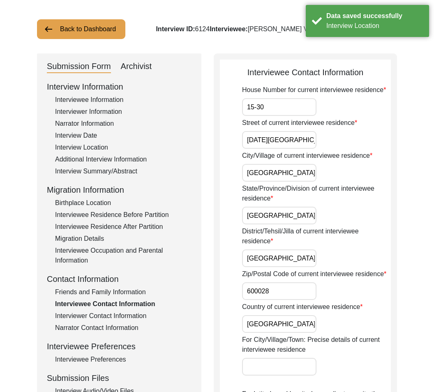
scroll to position [35, 0]
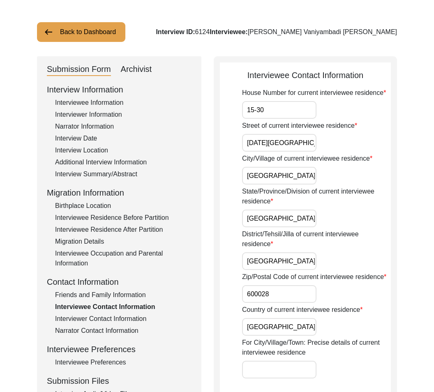
drag, startPoint x: 301, startPoint y: 173, endPoint x: 296, endPoint y: 189, distance: 17.3
click at [301, 174] on input "[GEOGRAPHIC_DATA]" at bounding box center [279, 176] width 74 height 18
click at [289, 226] on input "[GEOGRAPHIC_DATA]" at bounding box center [279, 219] width 74 height 18
click at [295, 256] on input "[GEOGRAPHIC_DATA]" at bounding box center [279, 262] width 74 height 18
drag, startPoint x: 303, startPoint y: 266, endPoint x: 299, endPoint y: 278, distance: 12.2
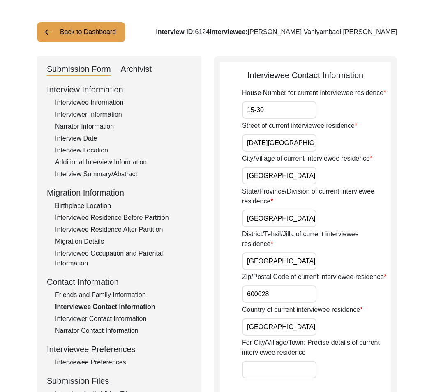
click at [302, 267] on input "[GEOGRAPHIC_DATA]" at bounding box center [279, 262] width 74 height 18
click at [292, 293] on input "600028" at bounding box center [279, 294] width 74 height 18
click at [278, 331] on input "[GEOGRAPHIC_DATA]" at bounding box center [279, 327] width 74 height 18
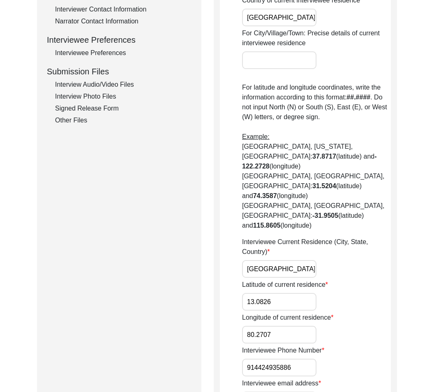
scroll to position [350, 0]
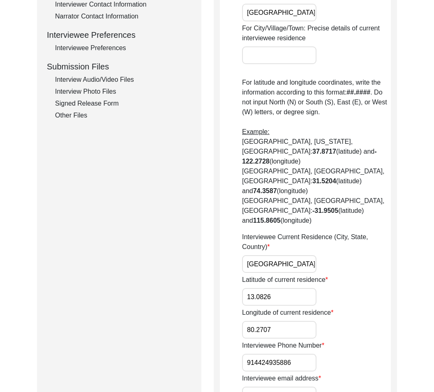
click at [295, 288] on input "13.0826" at bounding box center [279, 297] width 74 height 18
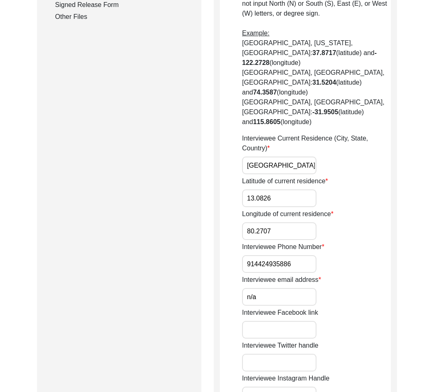
scroll to position [454, 0]
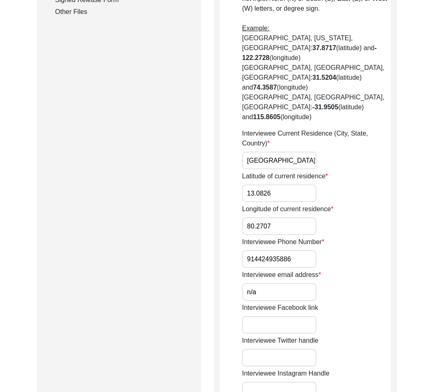
click at [299, 250] on input "914424935886" at bounding box center [279, 259] width 74 height 18
drag, startPoint x: 240, startPoint y: 213, endPoint x: 302, endPoint y: 220, distance: 62.6
click at [302, 220] on app-contact-information "Interviewee Contact Information House Number for current interviewee residence …" at bounding box center [305, 118] width 171 height 935
click at [276, 270] on div "Interviewee email address n/a" at bounding box center [316, 285] width 149 height 31
click at [271, 270] on label "Interviewee email address" at bounding box center [281, 275] width 79 height 10
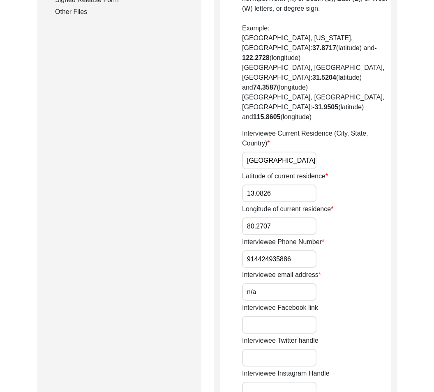
click at [271, 283] on input "n/a" at bounding box center [279, 292] width 74 height 18
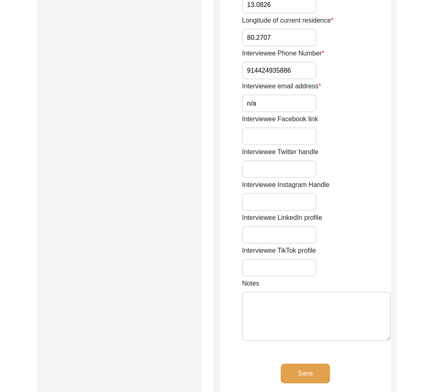
scroll to position [648, 0]
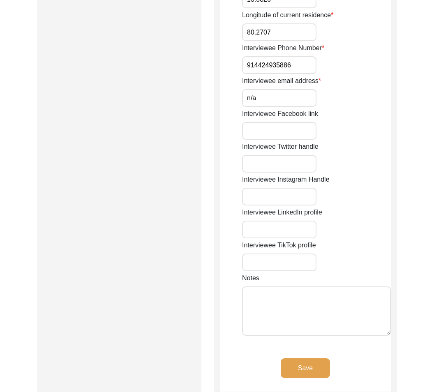
drag, startPoint x: 297, startPoint y: 334, endPoint x: 392, endPoint y: 196, distance: 167.5
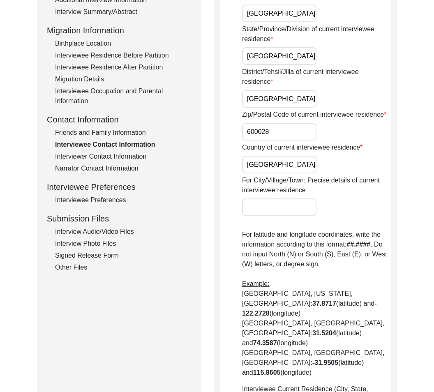
scroll to position [0, 0]
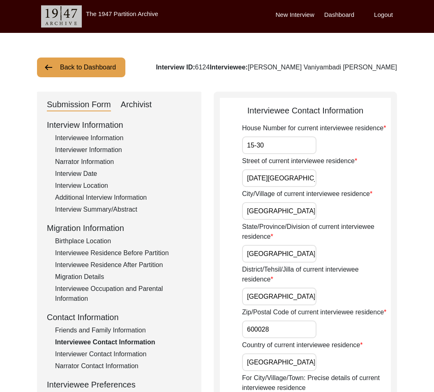
click at [257, 145] on input "15-30" at bounding box center [279, 146] width 74 height 18
type input "15/30"
click at [270, 179] on input "[DATE][GEOGRAPHIC_DATA], [GEOGRAPHIC_DATA]" at bounding box center [279, 178] width 74 height 18
click at [289, 211] on input "[GEOGRAPHIC_DATA]" at bounding box center [279, 211] width 74 height 18
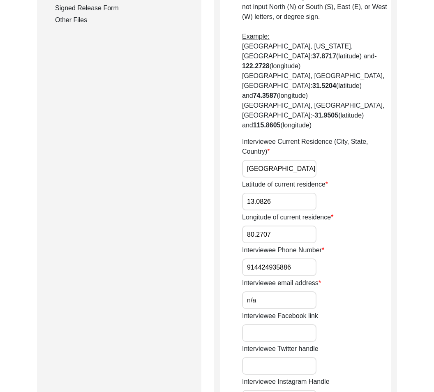
scroll to position [414, 0]
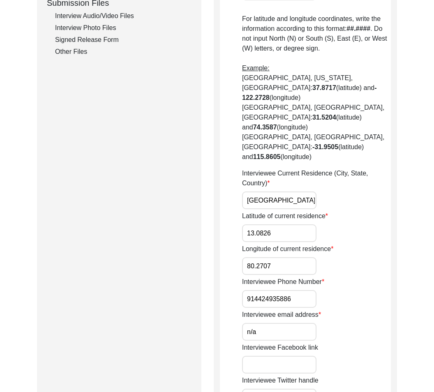
click at [245, 290] on input "914424935886" at bounding box center [279, 299] width 74 height 18
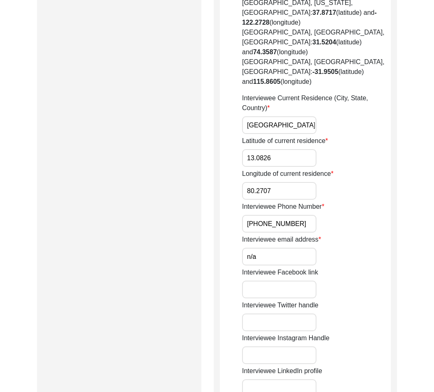
scroll to position [741, 0]
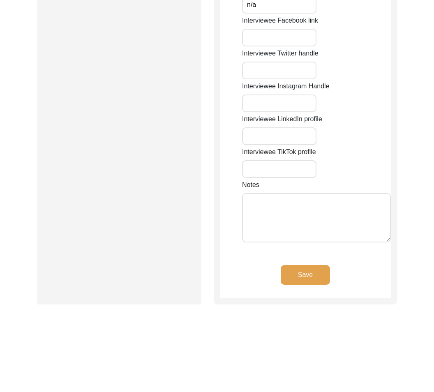
type input "[PHONE_NUMBER]"
click at [299, 265] on button "Save" at bounding box center [305, 275] width 49 height 20
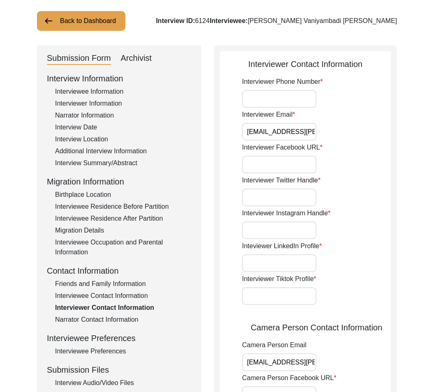
scroll to position [47, 0]
drag, startPoint x: 271, startPoint y: 133, endPoint x: 289, endPoint y: 132, distance: 18.1
click at [292, 132] on input "[EMAIL_ADDRESS][PERSON_NAME][DOMAIN_NAME]" at bounding box center [279, 132] width 74 height 18
drag, startPoint x: 289, startPoint y: 132, endPoint x: 410, endPoint y: 135, distance: 121.0
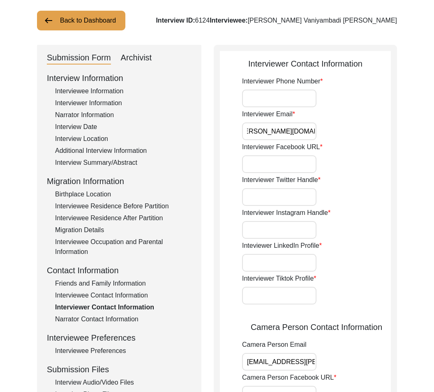
click at [410, 135] on div "Back to Dashboard Interview ID: 6124 Interviewee: [PERSON_NAME] Vaniyambadi [PE…" at bounding box center [217, 337] width 434 height 703
click at [302, 135] on input "[EMAIL_ADDRESS][PERSON_NAME][DOMAIN_NAME]" at bounding box center [279, 132] width 74 height 18
click at [274, 160] on input "Interviewer Facebook URL" at bounding box center [279, 164] width 74 height 18
drag, startPoint x: 237, startPoint y: 180, endPoint x: 327, endPoint y: 186, distance: 89.9
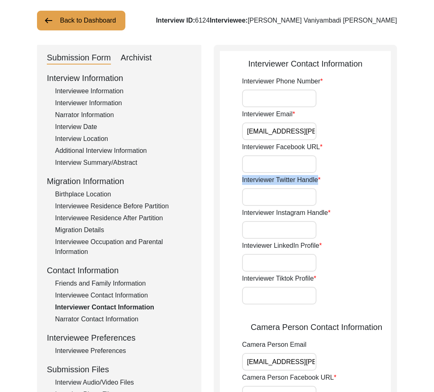
click at [327, 186] on app-interviewer-contact-information "Interviewer Contact Information Interviewer Phone Number Interviewer Email [EMA…" at bounding box center [305, 340] width 171 height 564
drag, startPoint x: 244, startPoint y: 211, endPoint x: 284, endPoint y: 211, distance: 39.5
click at [284, 211] on label "Interviewer Instagram Handle" at bounding box center [286, 213] width 88 height 10
drag, startPoint x: 251, startPoint y: 213, endPoint x: 244, endPoint y: 213, distance: 7.0
click at [251, 213] on label "Interviewer Instagram Handle" at bounding box center [286, 213] width 88 height 10
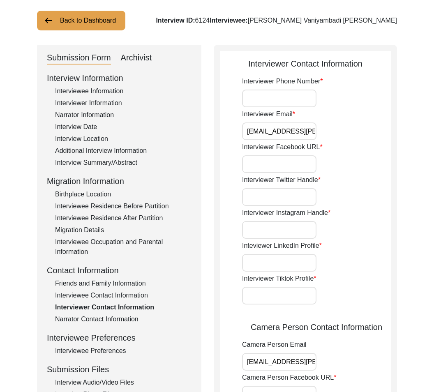
click at [251, 221] on input "Interviewer Instagram Handle" at bounding box center [279, 230] width 74 height 18
drag, startPoint x: 238, startPoint y: 213, endPoint x: 330, endPoint y: 212, distance: 92.1
click at [330, 212] on app-interviewer-contact-information "Interviewer Contact Information Interviewer Phone Number Interviewer Email [EMA…" at bounding box center [305, 340] width 171 height 564
drag, startPoint x: 243, startPoint y: 246, endPoint x: 320, endPoint y: 252, distance: 77.1
click at [320, 252] on div "Inteviewer LinkedIn Profile" at bounding box center [316, 256] width 149 height 31
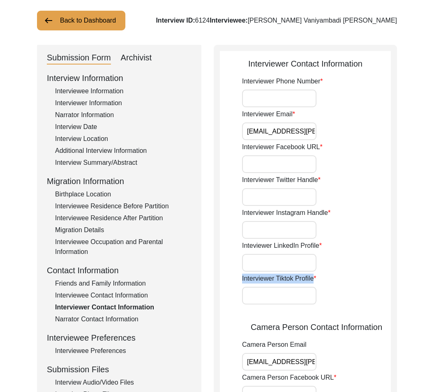
drag, startPoint x: 234, startPoint y: 281, endPoint x: 357, endPoint y: 293, distance: 122.8
click at [357, 292] on app-interviewer-contact-information "Interviewer Contact Information Interviewer Phone Number Interviewer Email [EMA…" at bounding box center [305, 340] width 171 height 564
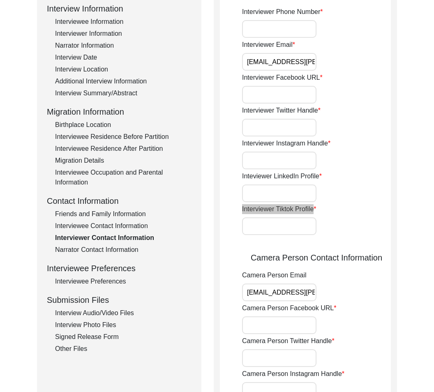
scroll to position [61, 0]
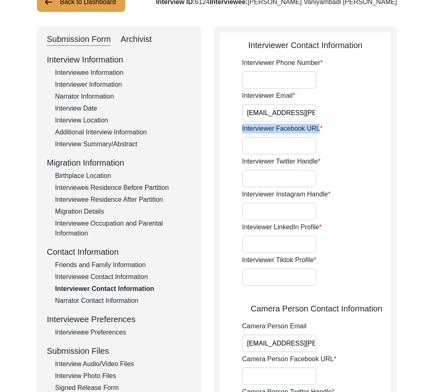
drag, startPoint x: 230, startPoint y: 129, endPoint x: 322, endPoint y: 142, distance: 93.1
click at [322, 142] on app-interviewer-contact-information "Interviewer Contact Information Interviewer Phone Number Interviewer Email [EMA…" at bounding box center [305, 321] width 171 height 564
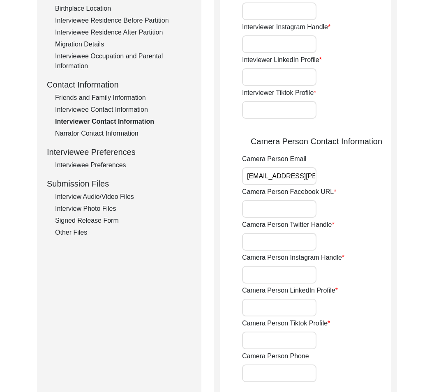
scroll to position [238, 0]
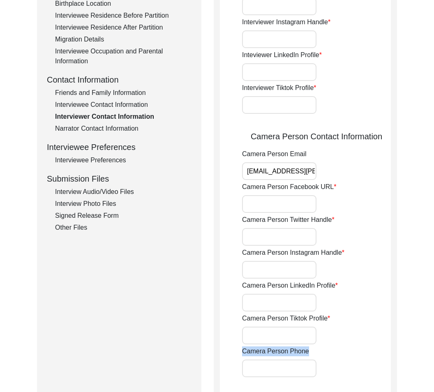
drag, startPoint x: 316, startPoint y: 352, endPoint x: 232, endPoint y: 348, distance: 84.4
click at [232, 348] on app-interviewer-contact-information "Interviewer Contact Information Interviewer Phone Number Interviewer Email [EMA…" at bounding box center [305, 149] width 171 height 564
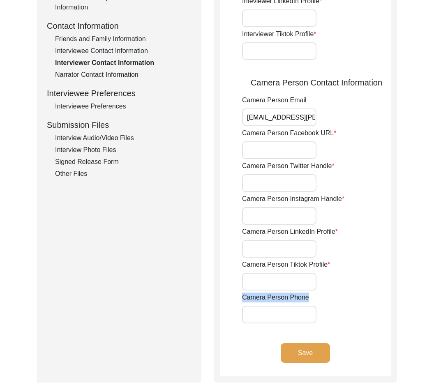
scroll to position [400, 0]
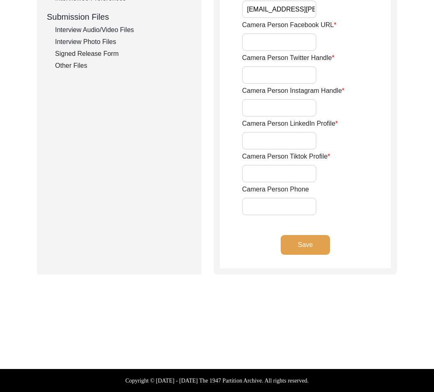
click at [361, 248] on div "Save" at bounding box center [305, 251] width 171 height 33
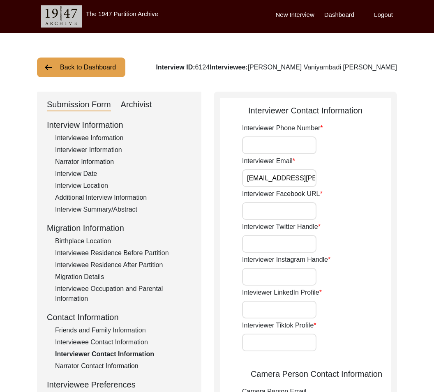
scroll to position [2, 0]
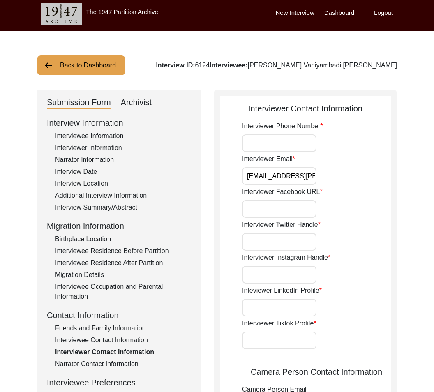
click at [297, 143] on input "Interviewer Phone Number" at bounding box center [279, 143] width 74 height 18
paste input "[PHONE_NUMBER]"
type input "[PHONE_NUMBER]"
click at [288, 212] on input "Interviewer Facebook URL" at bounding box center [279, 209] width 74 height 18
paste input "N/A"
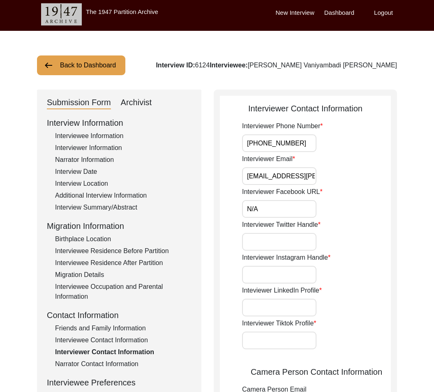
type input "N/A"
click at [289, 239] on input "Interviewer Twitter Handle" at bounding box center [279, 242] width 74 height 18
paste input "N/A"
type input "N/A"
click at [301, 278] on input "Interviewer Instagram Handle" at bounding box center [279, 275] width 74 height 18
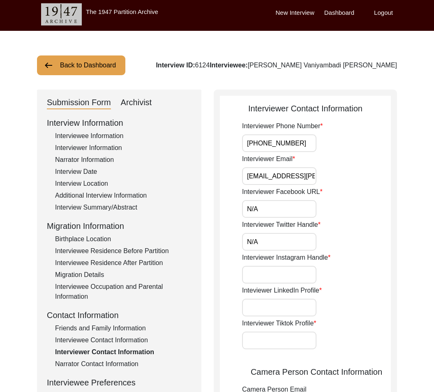
paste input "N/A"
type input "N/A"
click at [294, 303] on input "Inteviewer LinkedIn Profile" at bounding box center [279, 308] width 74 height 18
paste input "N/A"
type input "N/A"
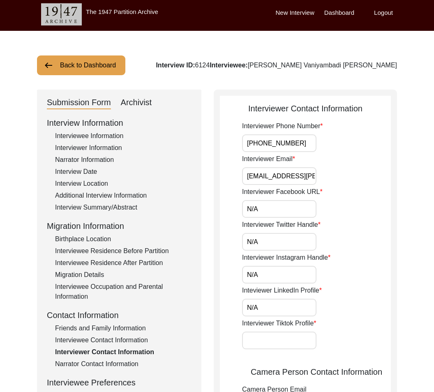
click at [300, 340] on input "Interviewer Tiktok Profile" at bounding box center [279, 341] width 74 height 18
paste input "N/A"
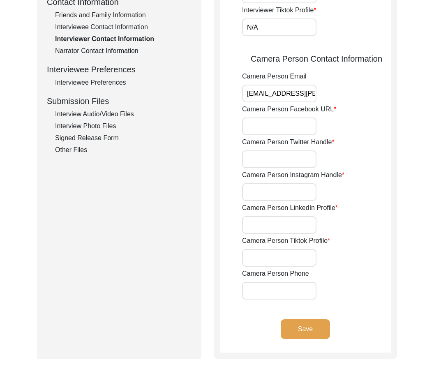
scroll to position [321, 0]
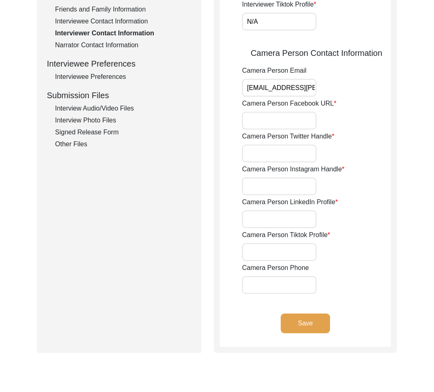
type input "N/A"
click at [293, 114] on input "Camera Person Facebook URL" at bounding box center [279, 121] width 74 height 18
paste input "N/A"
type input "N/A"
click at [293, 150] on input "Camera Person Twitter Handle" at bounding box center [279, 154] width 74 height 18
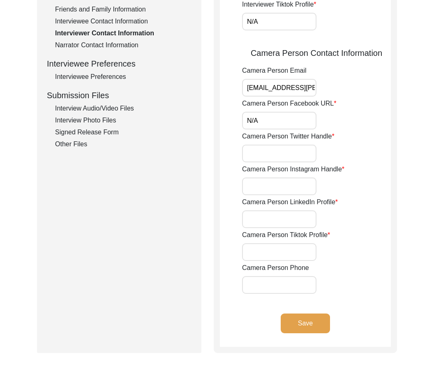
paste input "N/A"
type input "N/A"
click at [294, 179] on input "Camera Person Instagram Handle" at bounding box center [279, 187] width 74 height 18
paste input "N/A"
type input "N/A"
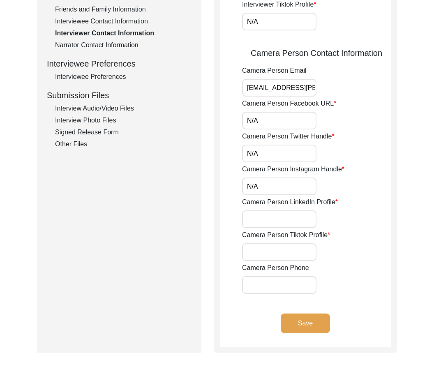
click at [297, 227] on input "Camera Person LinkedIn Profile" at bounding box center [279, 220] width 74 height 18
paste input "N/A"
type input "N/A"
click at [300, 250] on input "Camera Person Tiktok Profile" at bounding box center [279, 252] width 74 height 18
paste input "N/A"
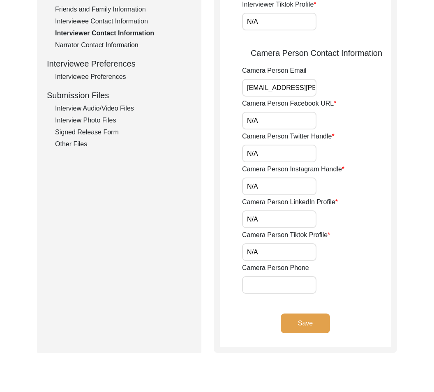
type input "N/A"
click at [291, 288] on input "Camera Person Phone" at bounding box center [279, 285] width 74 height 18
paste input "[PHONE_NUMBER]"
type input "[PHONE_NUMBER]"
click at [307, 319] on button "Save" at bounding box center [305, 324] width 49 height 20
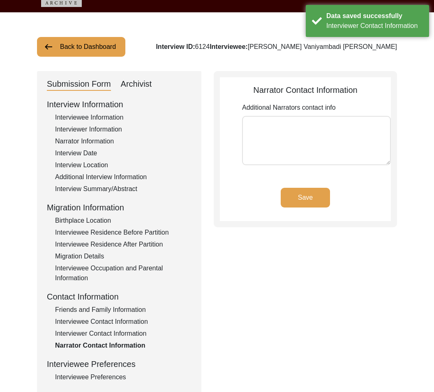
scroll to position [0, 0]
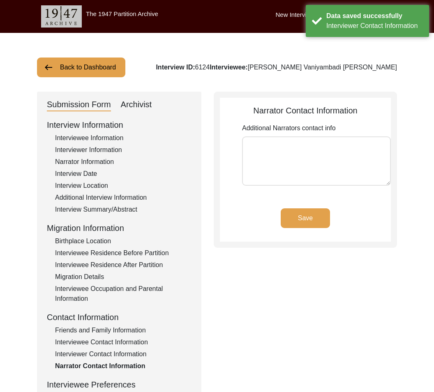
click at [320, 216] on button "Save" at bounding box center [305, 219] width 49 height 20
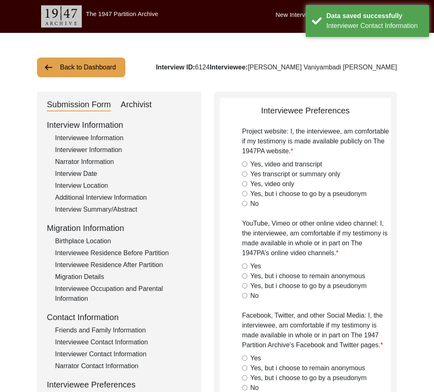
type textarea "yes"
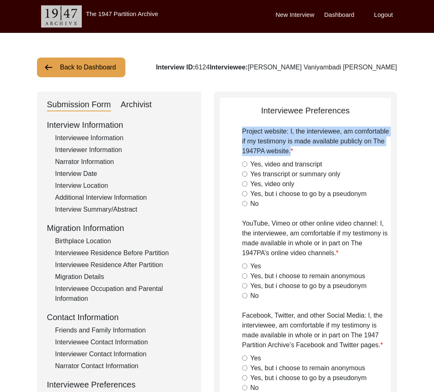
drag, startPoint x: 233, startPoint y: 126, endPoint x: 291, endPoint y: 153, distance: 63.3
drag, startPoint x: 322, startPoint y: 164, endPoint x: 246, endPoint y: 162, distance: 75.7
click at [246, 162] on div "Yes, video and transcript" at bounding box center [316, 165] width 149 height 10
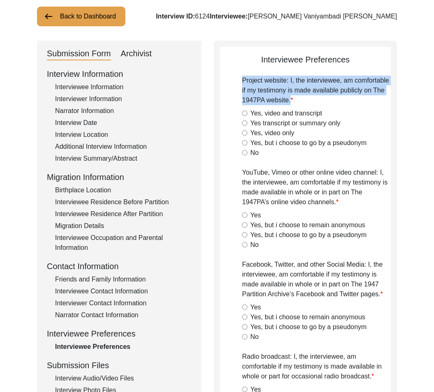
scroll to position [79, 0]
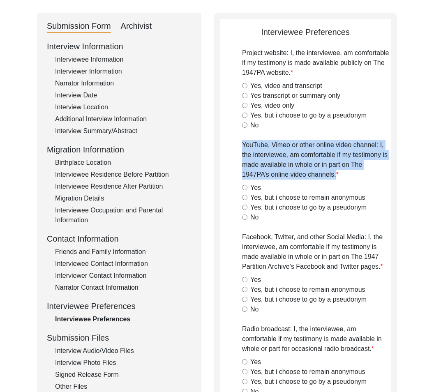
drag, startPoint x: 336, startPoint y: 173, endPoint x: 219, endPoint y: 135, distance: 122.3
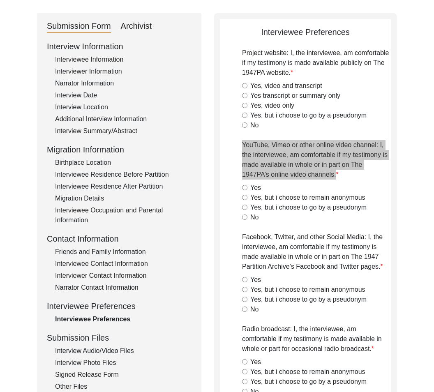
scroll to position [75, 0]
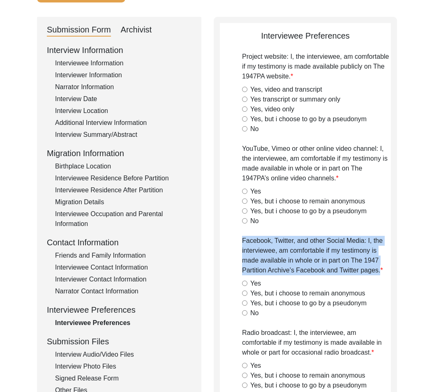
drag, startPoint x: 241, startPoint y: 241, endPoint x: 410, endPoint y: 273, distance: 172.0
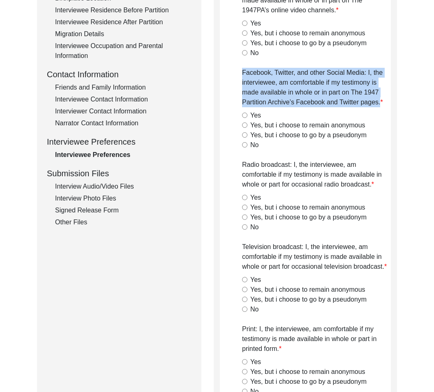
scroll to position [245, 0]
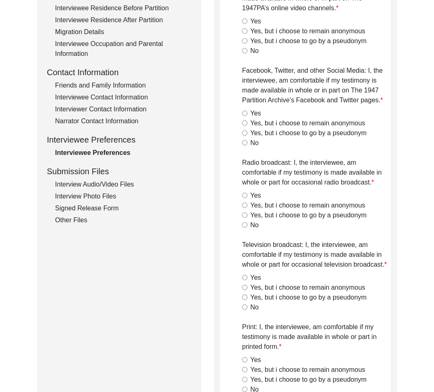
click at [279, 180] on label "Radio broadcast: I, the interviewee, am comfortable if my testimony is made ava…" at bounding box center [316, 173] width 149 height 30
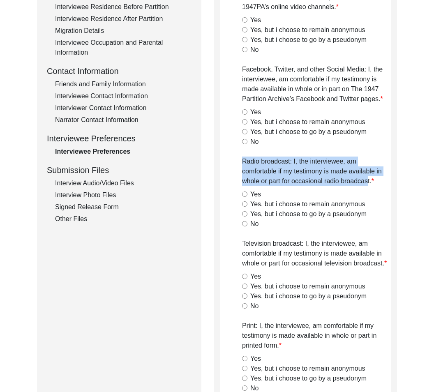
drag, startPoint x: 242, startPoint y: 162, endPoint x: 376, endPoint y: 181, distance: 134.7
click at [375, 181] on label "Radio broadcast: I, the interviewee, am comfortable if my testimony is made ava…" at bounding box center [316, 172] width 149 height 30
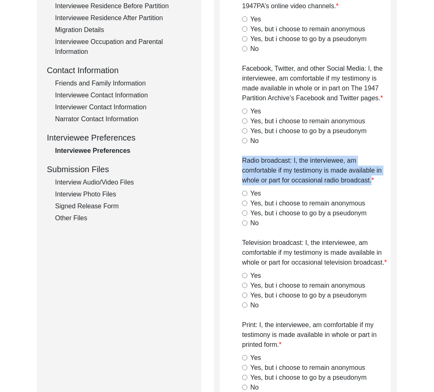
click at [376, 181] on label "Radio broadcast: I, the interviewee, am comfortable if my testimony is made ava…" at bounding box center [316, 171] width 149 height 30
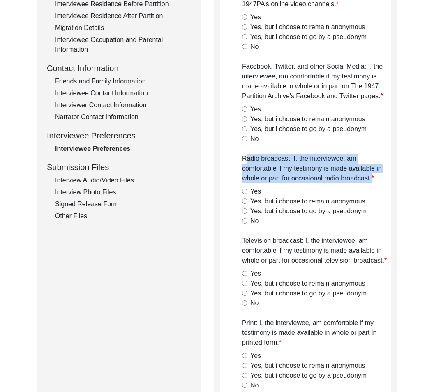
scroll to position [248, 0]
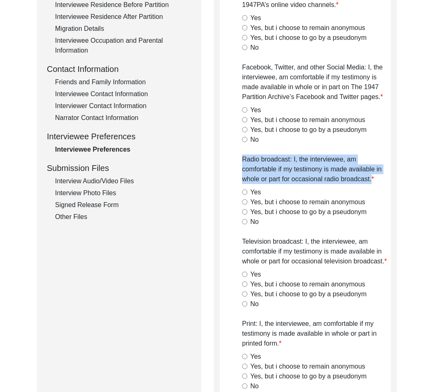
drag, startPoint x: 372, startPoint y: 180, endPoint x: 232, endPoint y: 163, distance: 140.9
click at [232, 163] on app-interviewee-preferences "Interviewee Preferences Project website: I, the interviewee, am comfortable if …" at bounding box center [305, 324] width 171 height 937
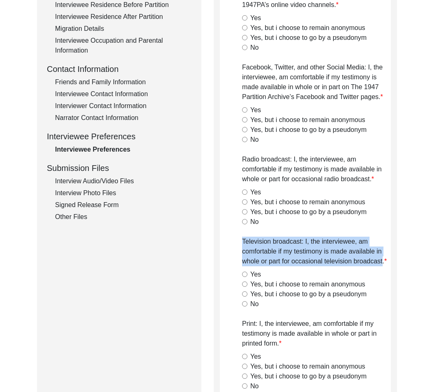
drag, startPoint x: 228, startPoint y: 237, endPoint x: 383, endPoint y: 262, distance: 157.5
click at [383, 262] on app-interviewee-preferences "Interviewee Preferences Project website: I, the interviewee, am comfortable if …" at bounding box center [305, 324] width 171 height 937
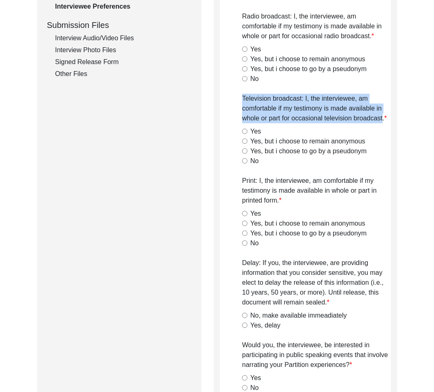
scroll to position [392, 0]
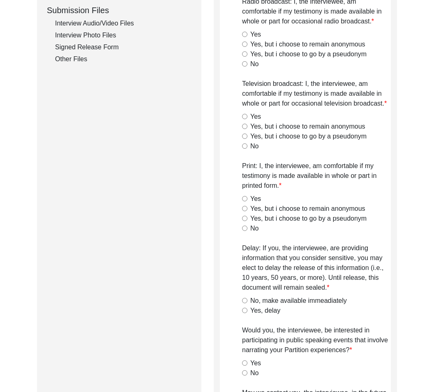
click at [275, 178] on label "Print: I, the interviewee, am comfortable if my testimony is made available in …" at bounding box center [316, 176] width 149 height 30
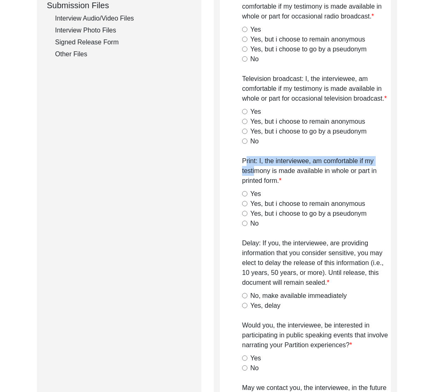
drag, startPoint x: 245, startPoint y: 165, endPoint x: 256, endPoint y: 171, distance: 13.1
click at [256, 171] on label "Print: I, the interviewee, am comfortable if my testimony is made available in …" at bounding box center [316, 171] width 149 height 30
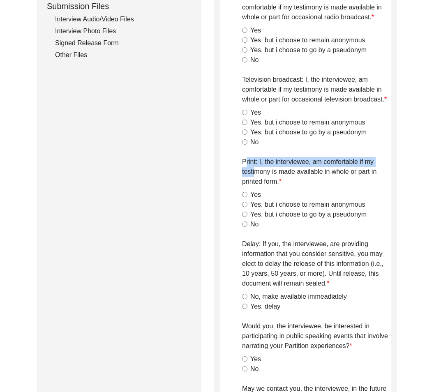
click at [245, 165] on label "Print: I, the interviewee, am comfortable if my testimony is made available in …" at bounding box center [316, 172] width 149 height 30
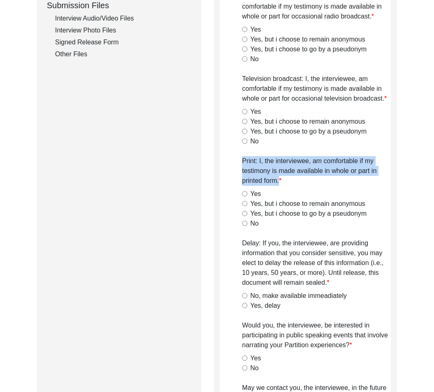
drag, startPoint x: 242, startPoint y: 163, endPoint x: 302, endPoint y: 180, distance: 62.4
click at [302, 180] on label "Print: I, the interviewee, am comfortable if my testimony is made available in …" at bounding box center [316, 171] width 149 height 30
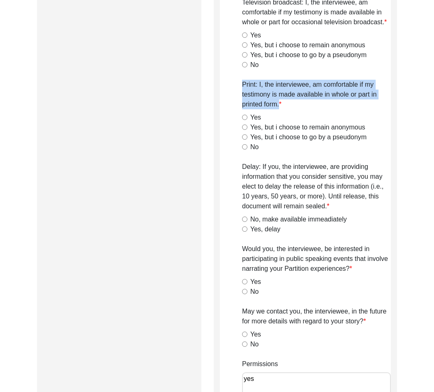
scroll to position [507, 0]
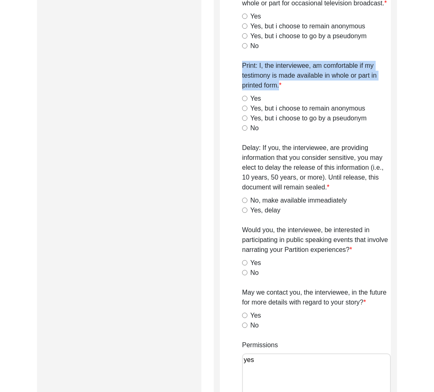
drag, startPoint x: 243, startPoint y: 149, endPoint x: 334, endPoint y: 190, distance: 99.4
click at [334, 190] on label "Delay: If you, the interviewee, are providing information that you consider sen…" at bounding box center [316, 167] width 149 height 49
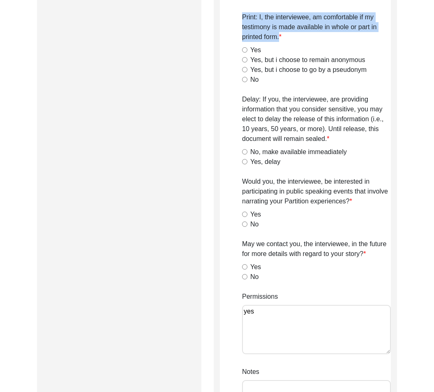
scroll to position [553, 0]
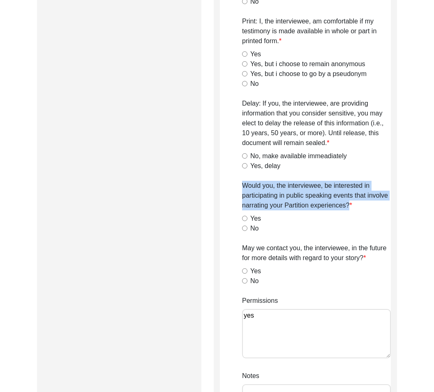
drag, startPoint x: 233, startPoint y: 183, endPoint x: 377, endPoint y: 205, distance: 145.3
click at [377, 205] on app-interviewee-preferences "Interviewee Preferences Project website: I, the interviewee, am comfortable if …" at bounding box center [305, 21] width 171 height 937
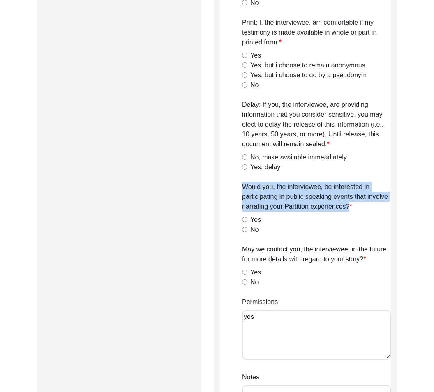
scroll to position [552, 0]
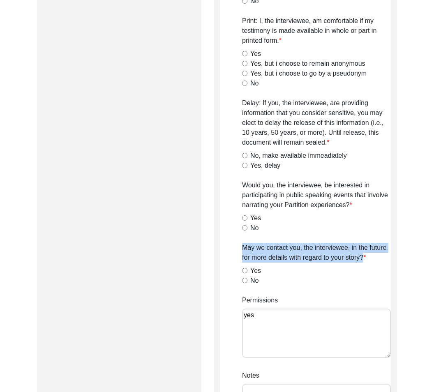
drag, startPoint x: 244, startPoint y: 250, endPoint x: 370, endPoint y: 263, distance: 126.6
click at [370, 263] on div "May we contact you, the interviewee, in the future for more details with regard…" at bounding box center [316, 264] width 149 height 43
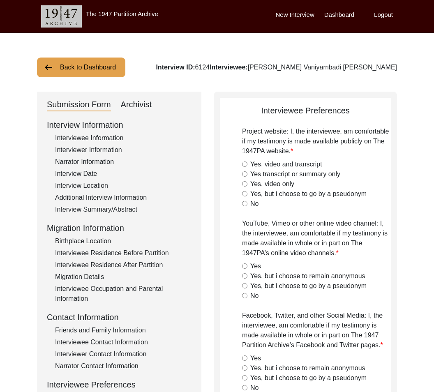
scroll to position [0, 0]
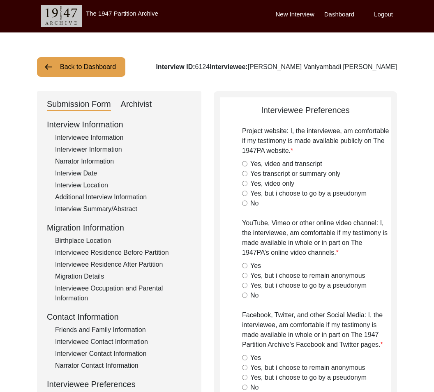
click at [244, 164] on input "Yes, video and transcript" at bounding box center [244, 163] width 5 height 5
radio input "true"
click at [244, 263] on div "Yes" at bounding box center [316, 266] width 149 height 10
click at [243, 264] on input "Yes" at bounding box center [244, 265] width 5 height 5
radio input "true"
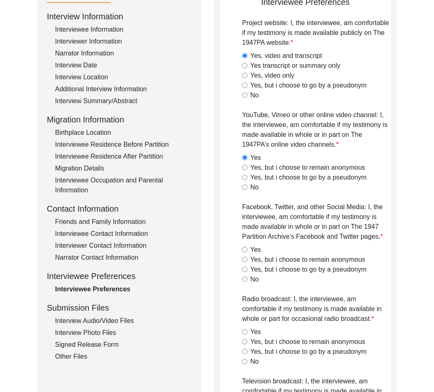
scroll to position [132, 0]
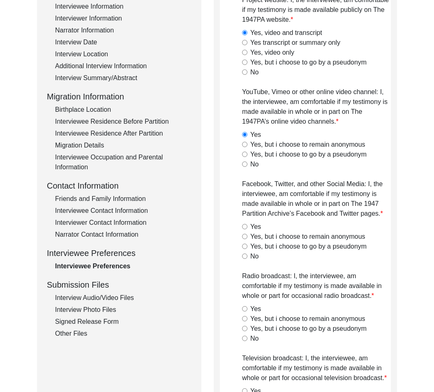
click at [257, 225] on label "Yes" at bounding box center [255, 227] width 11 height 10
click at [248, 225] on input "Yes" at bounding box center [244, 226] width 5 height 5
radio input "true"
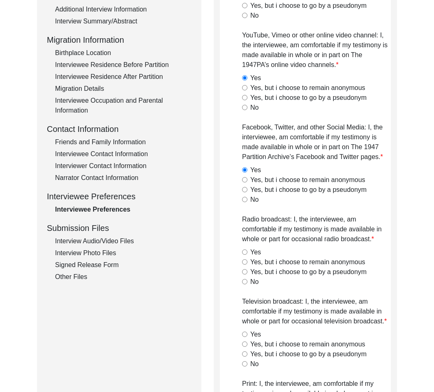
scroll to position [211, 0]
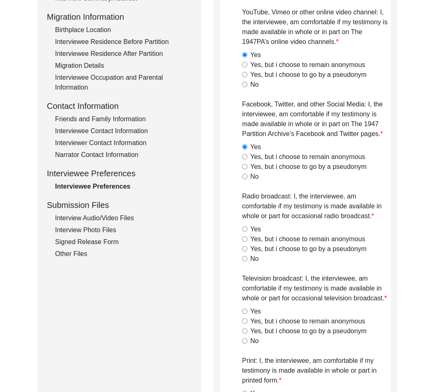
click at [254, 233] on label "Yes" at bounding box center [255, 230] width 11 height 10
click at [248, 232] on input "Yes" at bounding box center [244, 229] width 5 height 5
radio input "true"
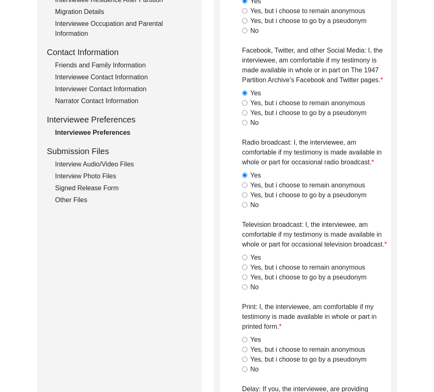
scroll to position [269, 0]
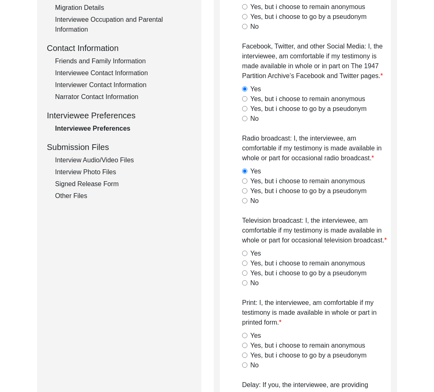
click at [258, 252] on label "Yes" at bounding box center [255, 254] width 11 height 10
click at [248, 252] on input "Yes" at bounding box center [244, 253] width 5 height 5
radio input "true"
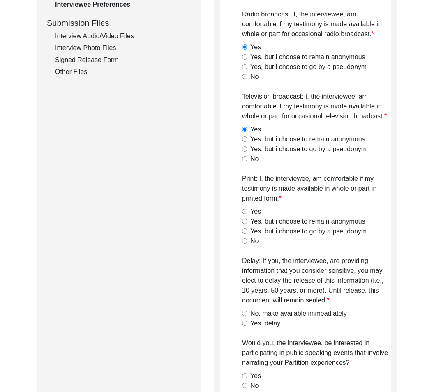
scroll to position [398, 0]
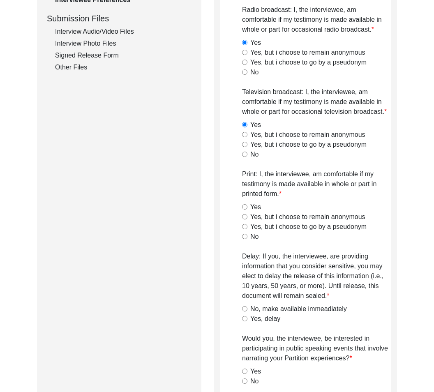
click at [259, 209] on label "Yes" at bounding box center [255, 207] width 11 height 10
click at [248, 209] on input "Yes" at bounding box center [244, 206] width 5 height 5
radio input "true"
click at [278, 306] on label "No, make available immeadiately" at bounding box center [298, 309] width 97 height 10
click at [248, 306] on input "No, make available immeadiately" at bounding box center [244, 308] width 5 height 5
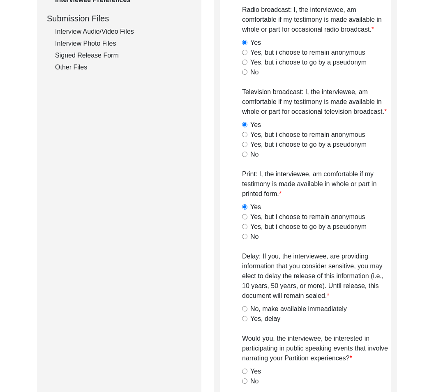
radio input "true"
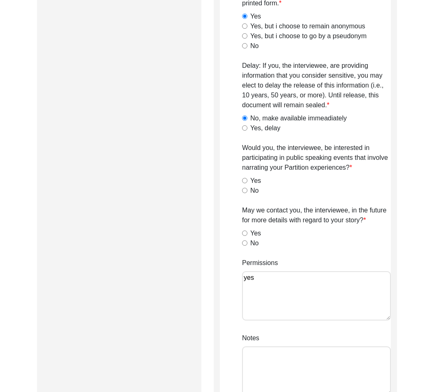
scroll to position [593, 0]
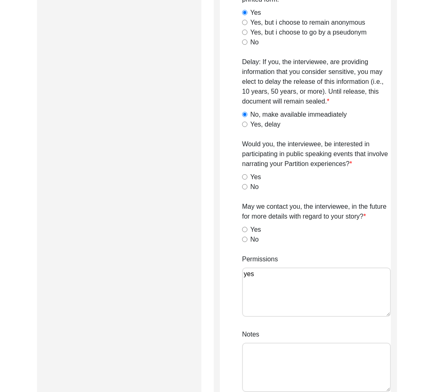
click at [253, 191] on label "No" at bounding box center [254, 187] width 8 height 10
click at [248, 190] on input "No" at bounding box center [244, 186] width 5 height 5
radio input "true"
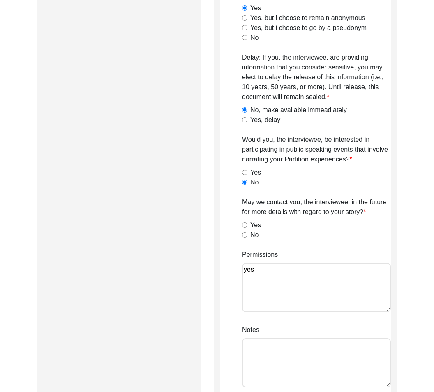
click at [250, 240] on div "No" at bounding box center [316, 235] width 149 height 10
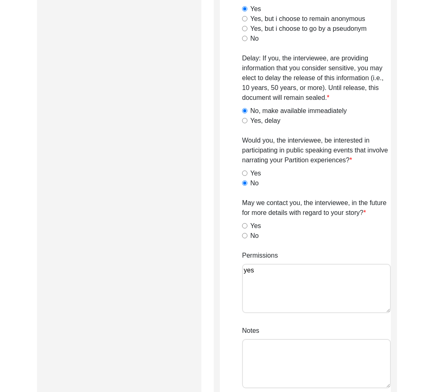
click at [251, 235] on label "No" at bounding box center [254, 236] width 8 height 10
click at [248, 235] on input "No" at bounding box center [244, 235] width 5 height 5
radio input "true"
click at [331, 275] on textarea "yes" at bounding box center [316, 288] width 149 height 49
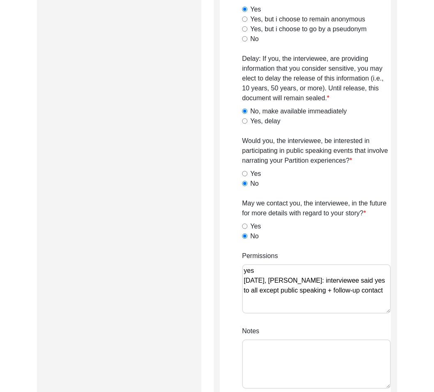
click at [325, 291] on textarea "yes [DATE], [PERSON_NAME]: interviewee said yes to all except public speaking +…" at bounding box center [316, 288] width 149 height 49
drag, startPoint x: 389, startPoint y: 294, endPoint x: 238, endPoint y: 281, distance: 151.9
type textarea "yes [DATE], [PERSON_NAME]: interviewee said yes to all except public speaking a…"
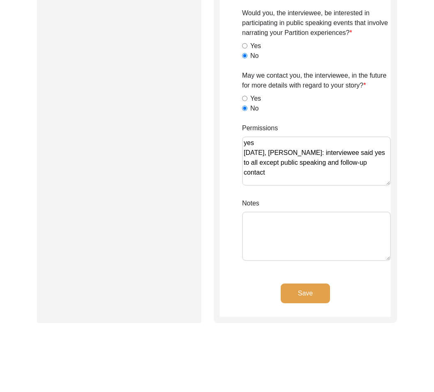
scroll to position [736, 0]
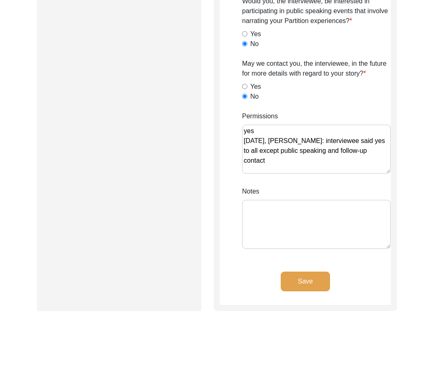
click at [363, 197] on div "Notes" at bounding box center [316, 219] width 149 height 65
click at [319, 278] on button "Save" at bounding box center [305, 282] width 49 height 20
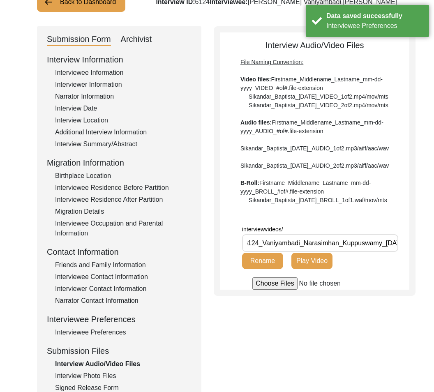
scroll to position [0, 67]
drag, startPoint x: 294, startPoint y: 268, endPoint x: 413, endPoint y: 271, distance: 118.5
click at [413, 271] on div "Back to Dashboard Interview ID: 6124 Interviewee: [PERSON_NAME] Vaniyambadi [PE…" at bounding box center [217, 221] width 434 height 506
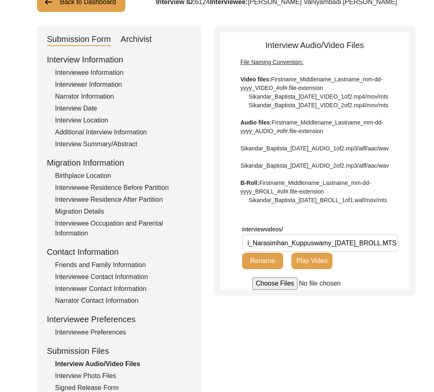
click at [376, 252] on input "6124_Vaniyambadi_Narasimhan_Kuppuswamy_[DATE]_BROLL.MTS" at bounding box center [320, 243] width 156 height 18
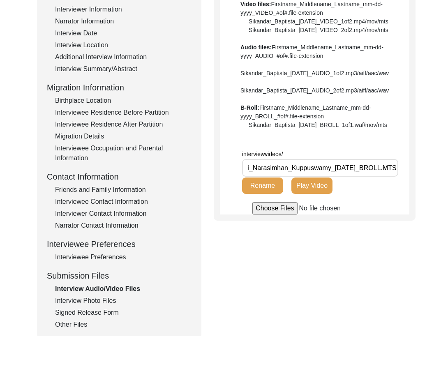
scroll to position [140, 0]
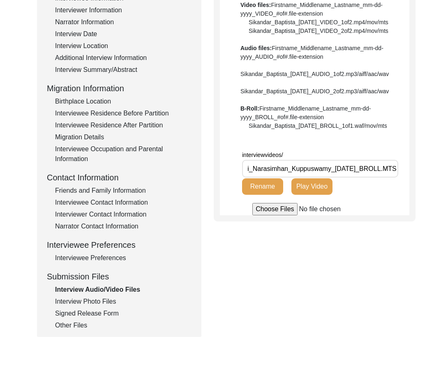
click at [380, 178] on input "6124_Vaniyambadi_Narasimhan_Kuppuswamy_[DATE]_BROLL.MTS" at bounding box center [320, 169] width 156 height 18
type input "6124_Vaniyambadi_Narasimhan_Kuppuswamy_[DATE]_BROLL_1of1.MTS"
click at [266, 195] on button "Rename" at bounding box center [262, 187] width 41 height 16
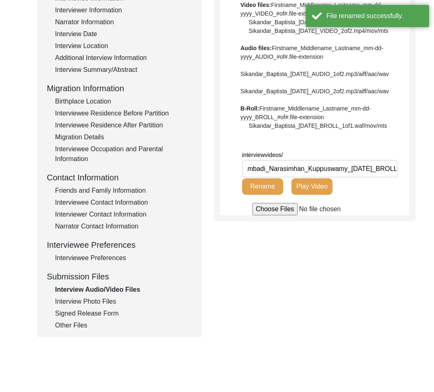
scroll to position [0, 67]
drag, startPoint x: 317, startPoint y: 201, endPoint x: 412, endPoint y: 194, distance: 94.8
click at [412, 194] on div "Back to Dashboard Interview ID: 6124 Interviewee: [PERSON_NAME] Vaniyambadi [PE…" at bounding box center [217, 146] width 434 height 506
drag, startPoint x: 381, startPoint y: 195, endPoint x: 378, endPoint y: 205, distance: 11.3
click at [381, 178] on input "6124_Vaniyambadi_Narasimhan_Kuppuswamy_[DATE]_BROLL.MTS" at bounding box center [320, 169] width 156 height 18
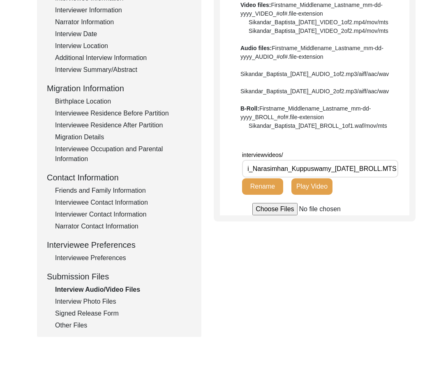
scroll to position [0, 0]
click at [112, 303] on div "Interview Photo Files" at bounding box center [123, 302] width 137 height 10
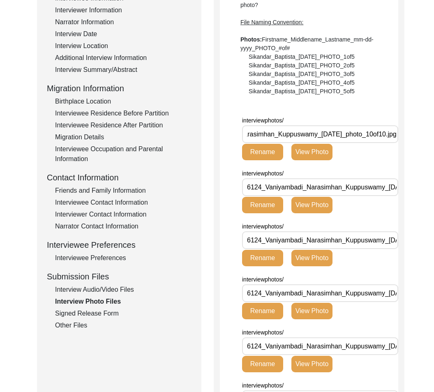
scroll to position [0, 80]
drag, startPoint x: 275, startPoint y: 133, endPoint x: 424, endPoint y: 137, distance: 149.4
drag, startPoint x: 376, startPoint y: 186, endPoint x: 403, endPoint y: 196, distance: 29.8
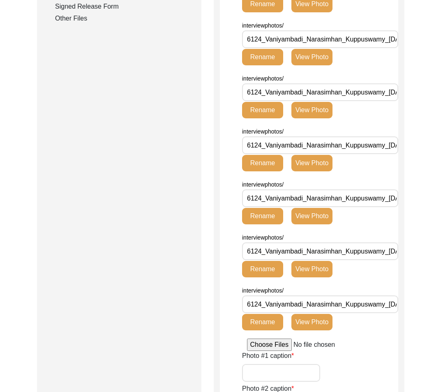
scroll to position [424, 0]
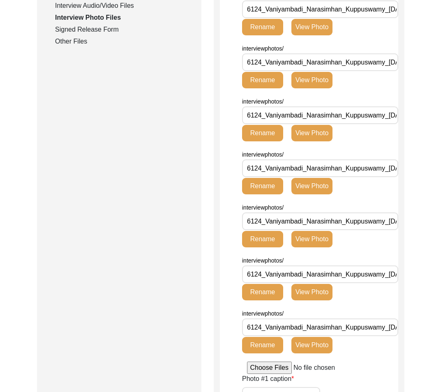
drag, startPoint x: 320, startPoint y: 334, endPoint x: 410, endPoint y: 339, distance: 89.8
click at [427, 342] on div "Back to Dashboard Interview ID: 6124 Interviewee: [PERSON_NAME] Vaniyambadi [PE…" at bounding box center [217, 299] width 434 height 1380
drag, startPoint x: 357, startPoint y: 328, endPoint x: 428, endPoint y: 325, distance: 70.4
click at [428, 325] on div "Back to Dashboard Interview ID: 6124 Interviewee: [PERSON_NAME] Vaniyambadi [PE…" at bounding box center [217, 299] width 434 height 1380
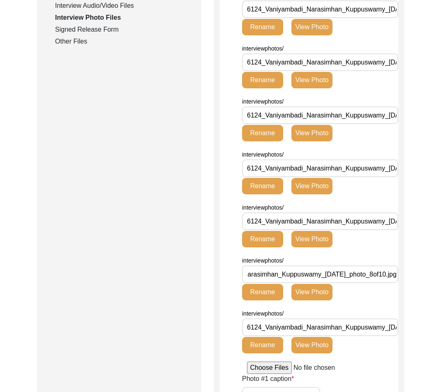
drag, startPoint x: 346, startPoint y: 274, endPoint x: 423, endPoint y: 269, distance: 77.0
click at [423, 269] on div "Back to Dashboard Interview ID: 6124 Interviewee: [PERSON_NAME] Vaniyambadi [PE…" at bounding box center [217, 299] width 434 height 1380
drag, startPoint x: 366, startPoint y: 219, endPoint x: 428, endPoint y: 223, distance: 62.6
click at [428, 223] on div "Back to Dashboard Interview ID: 6124 Interviewee: [PERSON_NAME] Vaniyambadi [PE…" at bounding box center [217, 299] width 434 height 1380
drag, startPoint x: 327, startPoint y: 166, endPoint x: 420, endPoint y: 178, distance: 93.7
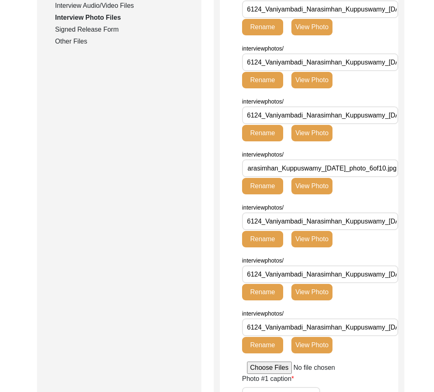
click at [420, 178] on div "Back to Dashboard Interview ID: 6124 Interviewee: [PERSON_NAME] Vaniyambadi [PE…" at bounding box center [217, 299] width 434 height 1380
drag, startPoint x: 343, startPoint y: 115, endPoint x: 422, endPoint y: 122, distance: 78.9
click at [422, 122] on div "Back to Dashboard Interview ID: 6124 Interviewee: [PERSON_NAME] Vaniyambadi [PE…" at bounding box center [217, 299] width 434 height 1380
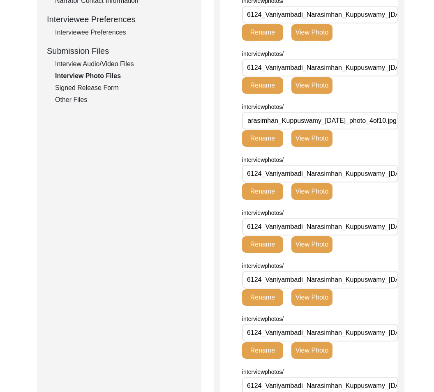
drag, startPoint x: 370, startPoint y: 118, endPoint x: 451, endPoint y: 123, distance: 81.2
click at [434, 123] on html "The 1947 Partition Archive New Interview Dashboard Logout Back to Dashboard Int…" at bounding box center [217, 368] width 434 height 1468
drag, startPoint x: 362, startPoint y: 73, endPoint x: 395, endPoint y: 70, distance: 33.4
click at [395, 70] on input "6124_Vaniyambadi_Narasimhan_Kuppuswamy_[DATE]_photo_3of10.jpg" at bounding box center [320, 68] width 156 height 18
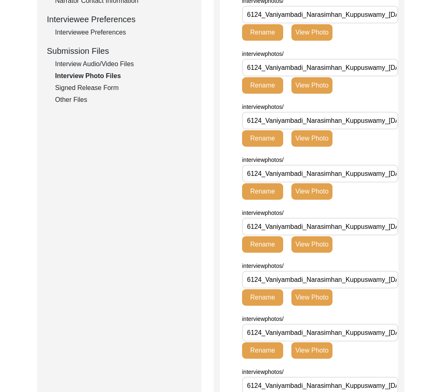
scroll to position [0, 77]
drag, startPoint x: 374, startPoint y: 71, endPoint x: 438, endPoint y: 70, distance: 63.8
click at [434, 70] on html "The 1947 Partition Archive New Interview Dashboard Logout Back to Dashboard Int…" at bounding box center [217, 368] width 434 height 1468
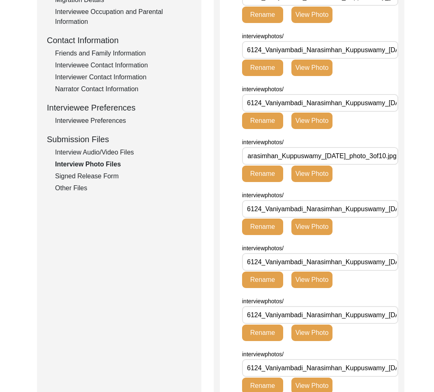
scroll to position [0, 0]
drag, startPoint x: 341, startPoint y: 104, endPoint x: 459, endPoint y: 99, distance: 118.6
drag, startPoint x: 359, startPoint y: 50, endPoint x: 479, endPoint y: 58, distance: 120.4
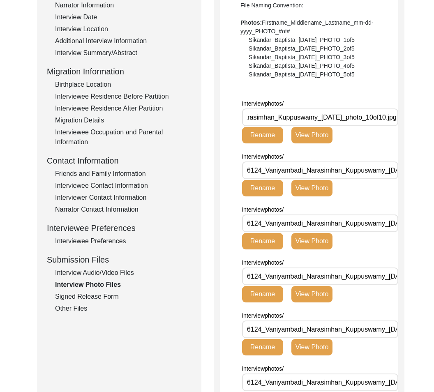
drag, startPoint x: 357, startPoint y: 120, endPoint x: 449, endPoint y: 117, distance: 91.8
click at [390, 116] on input "6124_Vaniyambadi_Narasimhan_Kuppuswamy_[DATE]_photo_10of10.jpg" at bounding box center [320, 118] width 156 height 18
click at [319, 134] on button "View Photo" at bounding box center [312, 135] width 41 height 16
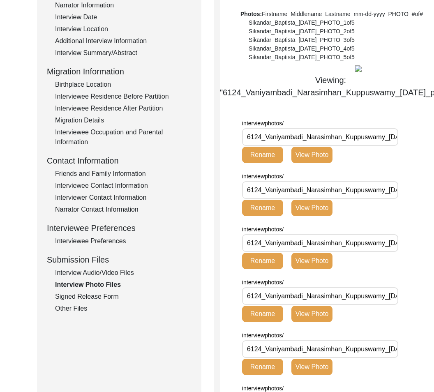
click at [91, 295] on div "Signed Release Form" at bounding box center [123, 297] width 137 height 10
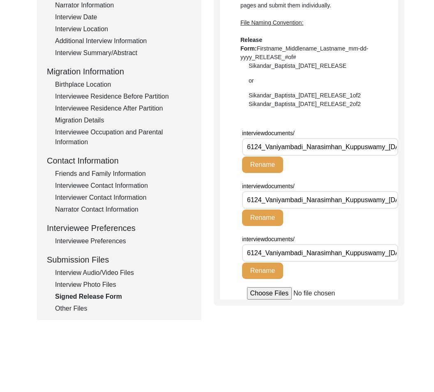
scroll to position [0, 81]
drag, startPoint x: 306, startPoint y: 148, endPoint x: 399, endPoint y: 150, distance: 92.2
click at [399, 150] on div "Signed Release Form Use Adobe Scan to scan both pages of the Release form, and …" at bounding box center [309, 120] width 191 height 371
click at [383, 151] on input "6124_Vaniyambadi_Narasimhan_Kuppuswamy_[DATE]_Release_1of3.pdf" at bounding box center [320, 147] width 156 height 18
drag, startPoint x: 361, startPoint y: 199, endPoint x: 364, endPoint y: 225, distance: 26.1
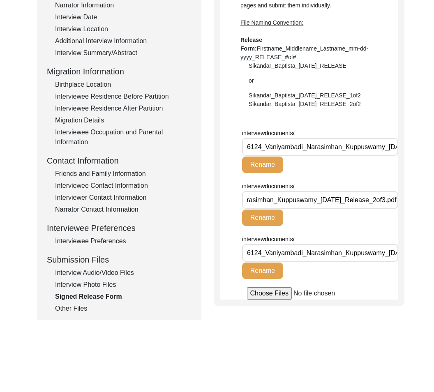
click at [434, 230] on html "The 1947 Partition Archive New Interview Dashboard Logout Back to Dashboard Int…" at bounding box center [217, 140] width 434 height 595
drag, startPoint x: 350, startPoint y: 250, endPoint x: 424, endPoint y: 253, distance: 73.7
click at [424, 253] on div "Back to Dashboard Interview ID: 6124 Interviewee: [PERSON_NAME] Vaniyambadi [PE…" at bounding box center [217, 129] width 434 height 506
click at [88, 311] on div "Other Files" at bounding box center [123, 309] width 137 height 10
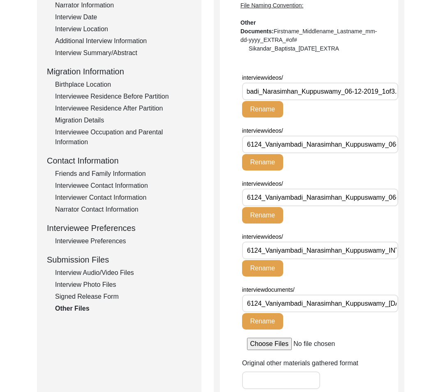
scroll to position [0, 58]
drag, startPoint x: 306, startPoint y: 96, endPoint x: 371, endPoint y: 85, distance: 65.6
click at [371, 85] on input "6124_Vaniyambadi_Narasimhan_Kuppuswamy_06-12-2019_1of3.MTS" at bounding box center [320, 92] width 156 height 18
click at [369, 90] on input "6124_Vaniyambadi_Narasimhan_Kuppuswamy_06-12-2019_1of3.MTS" at bounding box center [320, 92] width 156 height 18
drag, startPoint x: 357, startPoint y: 144, endPoint x: 494, endPoint y: 155, distance: 137.4
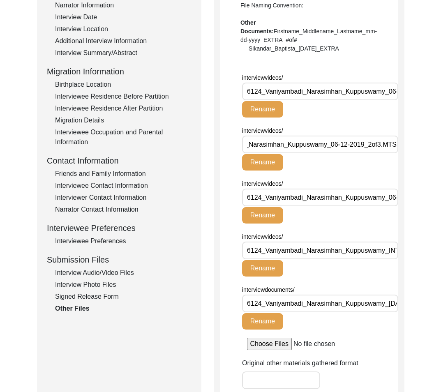
click at [434, 155] on html "The 1947 Partition Archive New Interview Dashboard Logout Back to Dashboard Int…" at bounding box center [217, 204] width 434 height 723
drag, startPoint x: 383, startPoint y: 196, endPoint x: 409, endPoint y: 225, distance: 39.0
click at [434, 197] on html "The 1947 Partition Archive New Interview Dashboard Logout Back to Dashboard Int…" at bounding box center [217, 204] width 434 height 723
drag, startPoint x: 374, startPoint y: 246, endPoint x: 439, endPoint y: 251, distance: 64.7
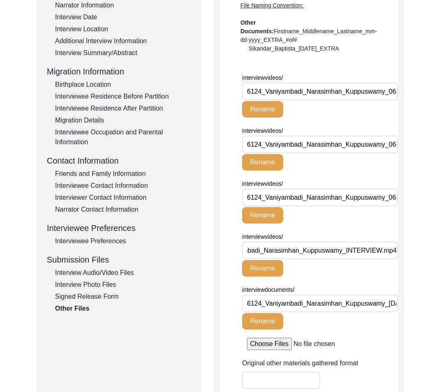
click at [434, 251] on html "The 1947 Partition Archive New Interview Dashboard Logout Back to Dashboard Int…" at bounding box center [217, 204] width 434 height 723
click at [383, 254] on input "6124_Vaniyambadi_Narasimhan_Kuppuswamy_INTERVIEW.mp4" at bounding box center [320, 251] width 156 height 18
drag, startPoint x: 364, startPoint y: 302, endPoint x: 390, endPoint y: 302, distance: 26.7
click at [406, 303] on div "Back to Dashboard Interview ID: 6124 Interviewee: [PERSON_NAME] Vaniyambadi [PE…" at bounding box center [217, 193] width 434 height 634
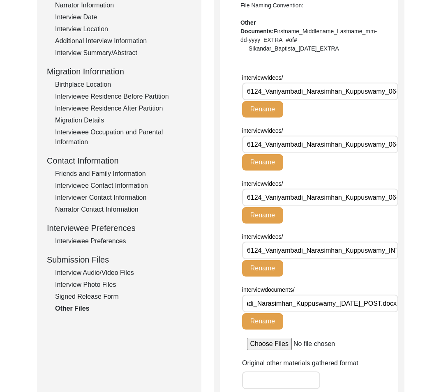
click at [390, 302] on input "6124_Vaniyambadi_Narasimhan_Kuppuswamy_[DATE]_POST.docx" at bounding box center [320, 304] width 156 height 18
drag, startPoint x: 387, startPoint y: 90, endPoint x: 431, endPoint y: 101, distance: 46.1
click at [434, 103] on html "The 1947 Partition Archive New Interview Dashboard Logout Back to Dashboard Int…" at bounding box center [217, 204] width 434 height 723
click at [356, 92] on input "6124_Vaniyambadi_Narasimhan_Kuppuswamy_06-12-2019_1of3.MTS" at bounding box center [320, 92] width 156 height 18
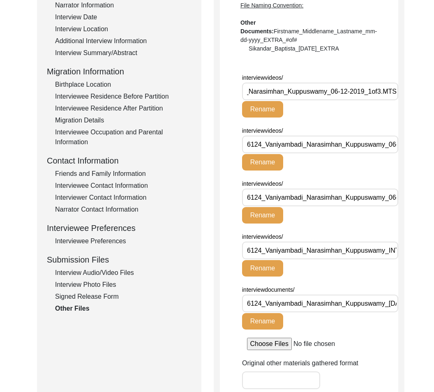
click at [368, 89] on input "6124_Vaniyambadi_Narasimhan_Kuppuswamy_06-12-2019_1of3.MTS" at bounding box center [320, 92] width 156 height 18
type input "6124_Vaniyambadi_Narasimhan_Kuppuswamy_[DATE]_VIDEO_1of3.MTS"
click at [273, 114] on button "Rename" at bounding box center [262, 109] width 41 height 16
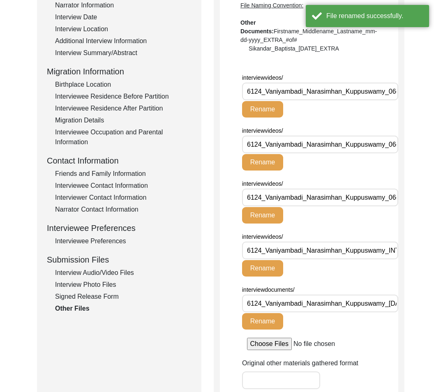
scroll to position [0, 58]
drag, startPoint x: 323, startPoint y: 95, endPoint x: 479, endPoint y: 114, distance: 157.5
click at [434, 114] on html "The 1947 Partition Archive New Interview Dashboard Logout Back to Dashboard Int…" at bounding box center [217, 204] width 434 height 723
drag, startPoint x: 394, startPoint y: 147, endPoint x: 452, endPoint y: 147, distance: 58.4
click at [434, 147] on html "The 1947 Partition Archive New Interview Dashboard Logout Back to Dashboard Int…" at bounding box center [217, 204] width 434 height 723
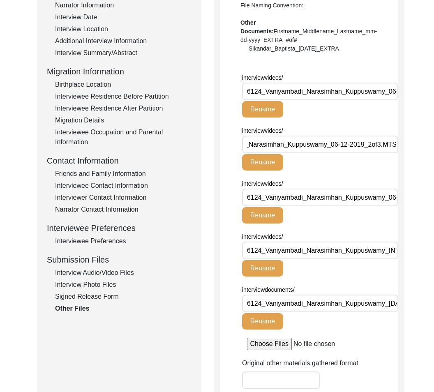
scroll to position [0, 0]
click at [123, 273] on div "Interview Audio/Video Files" at bounding box center [123, 273] width 137 height 10
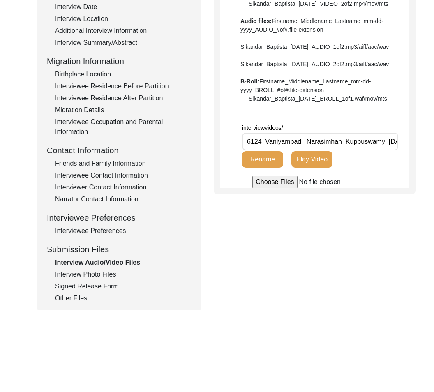
scroll to position [169, 0]
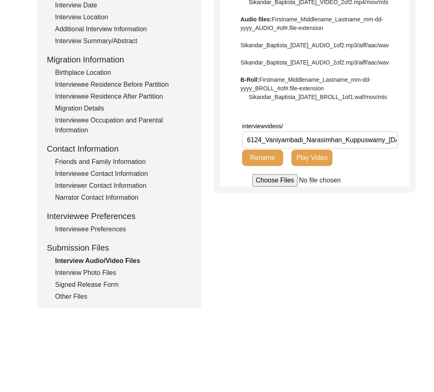
click at [106, 295] on div "Other Files" at bounding box center [123, 297] width 137 height 10
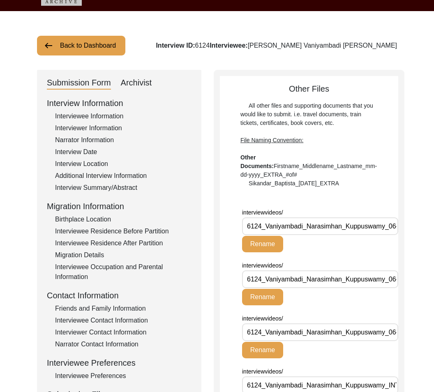
scroll to position [0, 0]
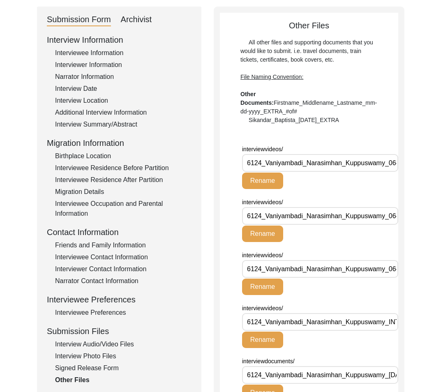
click at [136, 26] on div "Archivist" at bounding box center [136, 19] width 31 height 13
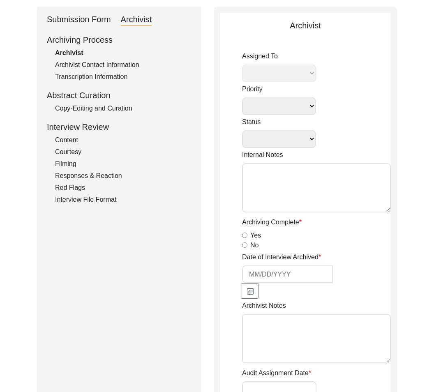
select select
select select "Auditing In Progress"
type textarea "[DATE] Victoria: assigned to Melody to audit. Please check your Archivist Folde…"
type input "[DATE]"
radio input "true"
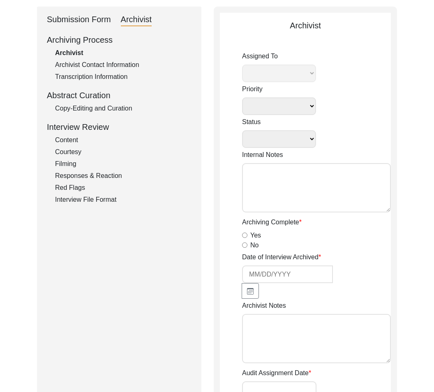
radio input "true"
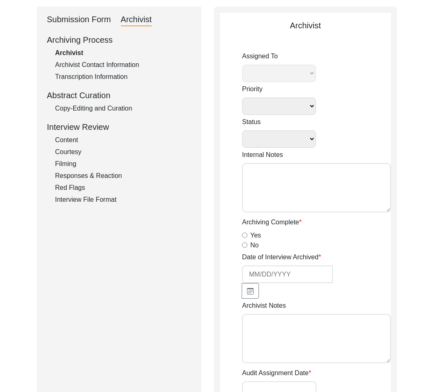
radio input "true"
type input "01:06:34"
radio input "true"
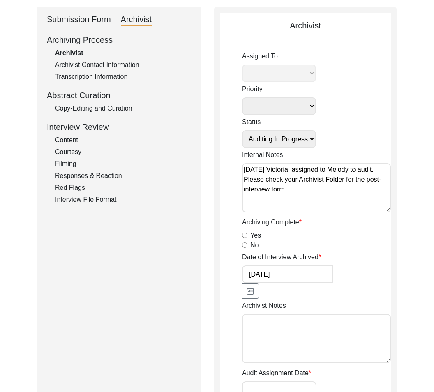
radio input "true"
type input "16"
radio input "true"
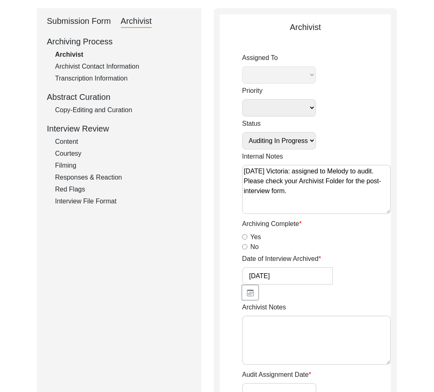
select select "556"
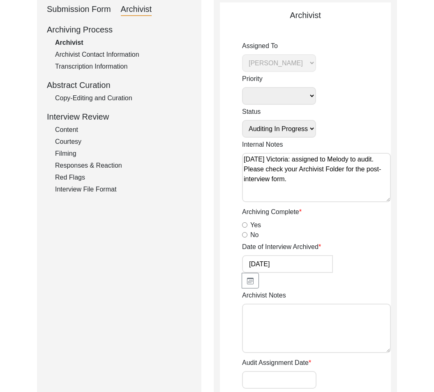
scroll to position [96, 0]
click at [83, 101] on div "Copy-Editing and Curation" at bounding box center [123, 98] width 137 height 10
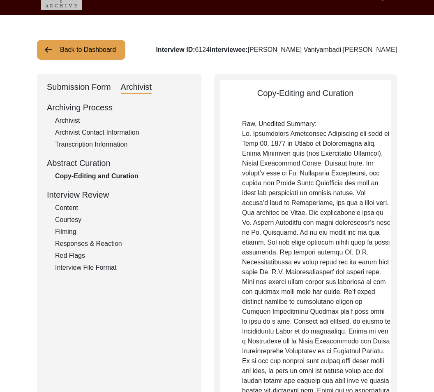
scroll to position [0, 0]
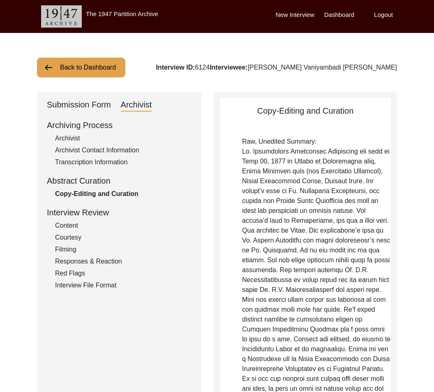
click at [100, 76] on button "Back to Dashboard" at bounding box center [81, 68] width 88 height 20
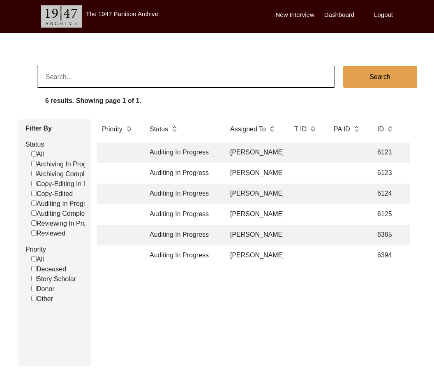
click at [305, 176] on td at bounding box center [306, 173] width 33 height 21
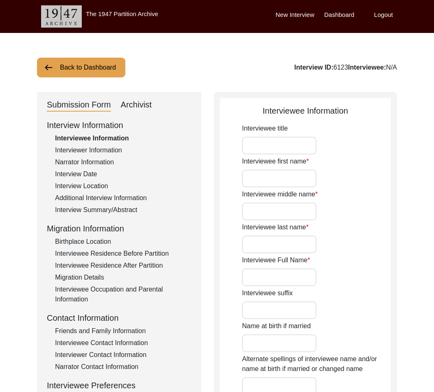
type input "Mr."
type input "Jyoti"
type input "Ranjan"
type input "[PERSON_NAME]"
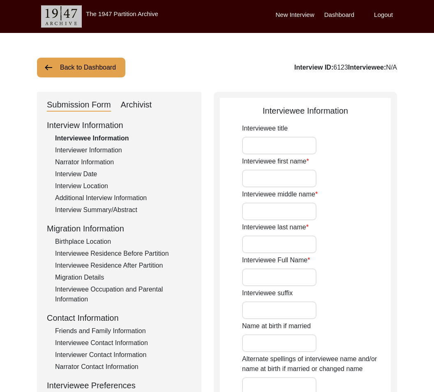
type input "1945"
type input "[DATE]"
type input "73"
type input "N/A"
type input "Bengali"
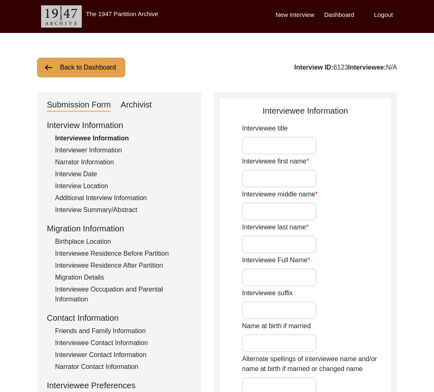
type input "[DEMOGRAPHIC_DATA]"
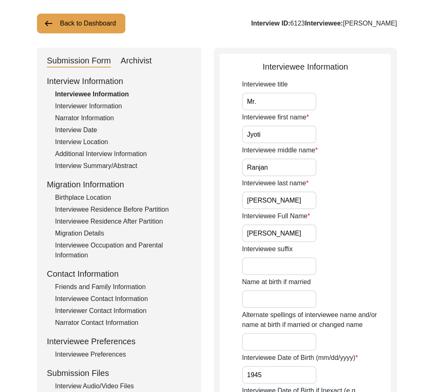
scroll to position [53, 0]
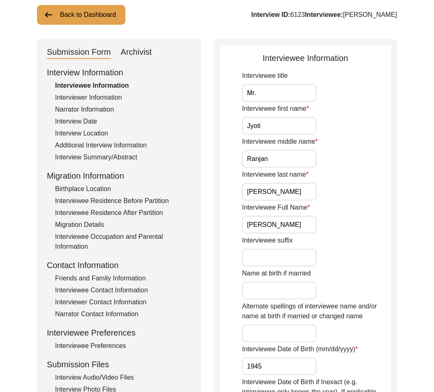
click at [96, 224] on div "Migration Details" at bounding box center [123, 225] width 137 height 10
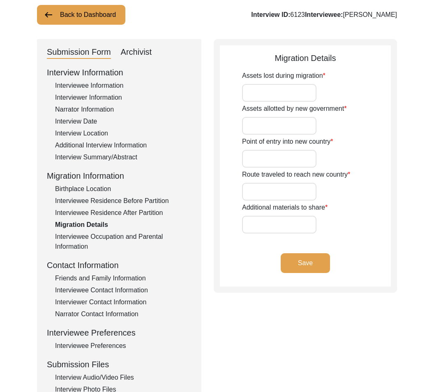
click at [290, 96] on input "Assets lost during migration" at bounding box center [279, 93] width 74 height 18
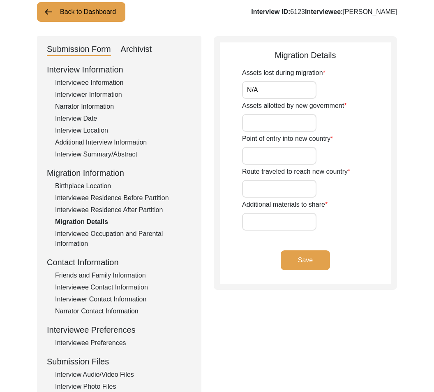
type input "N/A"
click at [285, 128] on input "Assets allotted by new government" at bounding box center [279, 123] width 74 height 18
type input "M"
type input "N/A"
click at [260, 144] on div "Point of entry into new country" at bounding box center [316, 149] width 149 height 31
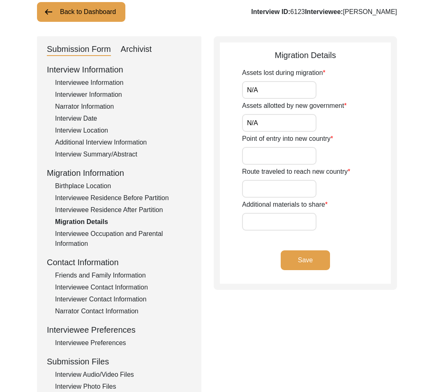
click at [262, 153] on input "Point of entry into new country" at bounding box center [279, 156] width 74 height 18
type input "N/A"
click at [285, 190] on input "Route traveled to reach new country" at bounding box center [279, 189] width 74 height 18
type input "N/A"
click at [276, 216] on input "Additional materials to share" at bounding box center [279, 222] width 74 height 18
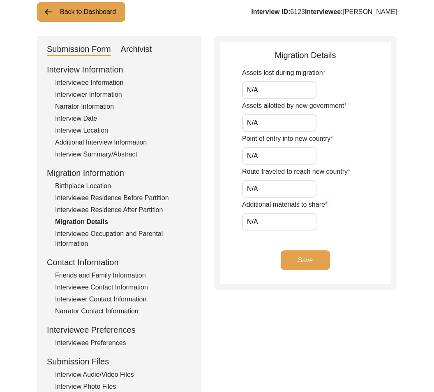
type input "N/A"
drag, startPoint x: 242, startPoint y: 75, endPoint x: 322, endPoint y: 72, distance: 79.8
click at [322, 72] on label "Assets lost during migration" at bounding box center [283, 73] width 83 height 10
drag, startPoint x: 234, startPoint y: 102, endPoint x: 367, endPoint y: 102, distance: 133.3
click at [367, 102] on app-migration-details "Migration Details Assets lost during migration N/A Assets allotted by new gover…" at bounding box center [305, 166] width 171 height 234
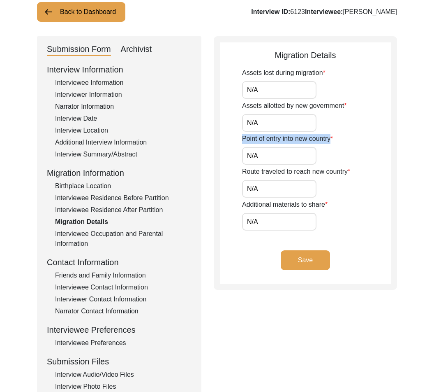
drag, startPoint x: 237, startPoint y: 137, endPoint x: 366, endPoint y: 141, distance: 128.8
click at [366, 141] on app-migration-details "Migration Details Assets lost during migration N/A Assets allotted by new gover…" at bounding box center [305, 166] width 171 height 234
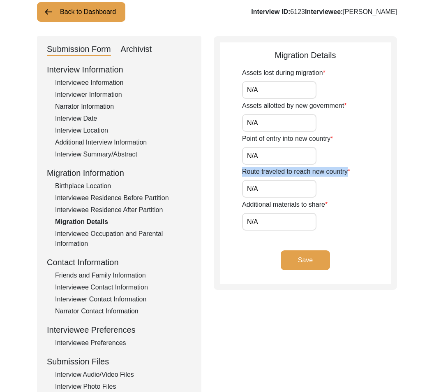
drag, startPoint x: 347, startPoint y: 174, endPoint x: 224, endPoint y: 173, distance: 123.4
click at [224, 173] on app-migration-details "Migration Details Assets lost during migration N/A Assets allotted by new gover…" at bounding box center [305, 166] width 171 height 234
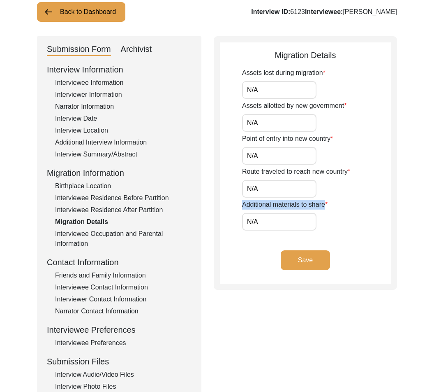
drag, startPoint x: 236, startPoint y: 206, endPoint x: 326, endPoint y: 202, distance: 90.6
click at [326, 202] on app-migration-details "Migration Details Assets lost during migration N/A Assets allotted by new gover…" at bounding box center [305, 166] width 171 height 234
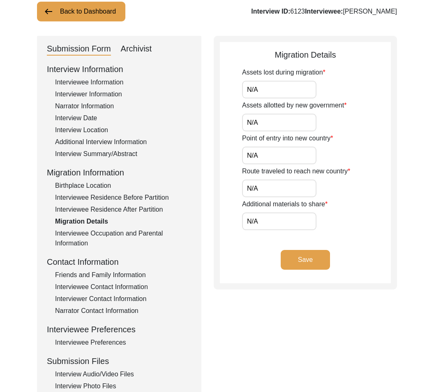
click at [402, 185] on div "Back to Dashboard Interview ID: 6123 Interviewee: [PERSON_NAME] Submission Form…" at bounding box center [217, 230] width 434 height 506
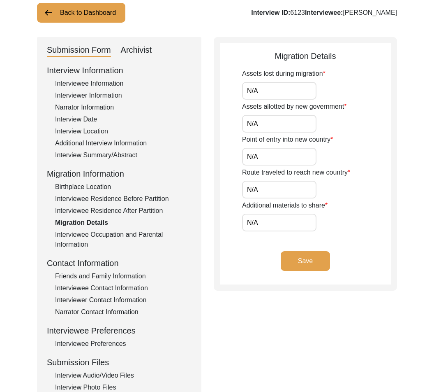
click at [294, 265] on button "Save" at bounding box center [305, 261] width 49 height 20
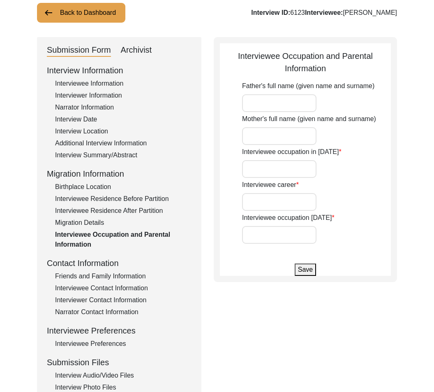
type input "[PERSON_NAME]"
type input "Student"
type input "Teacher, Jobs in Private and Government sectors"
type input "Retired"
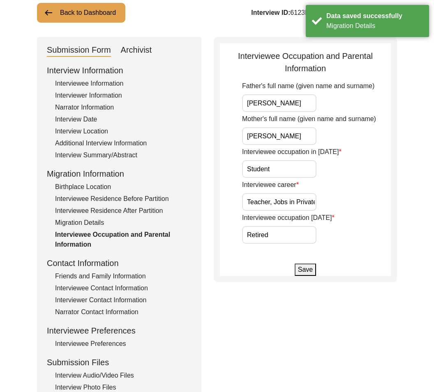
scroll to position [0, 0]
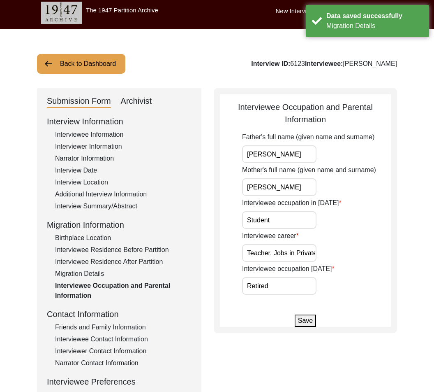
click at [93, 66] on button "Back to Dashboard" at bounding box center [81, 64] width 88 height 20
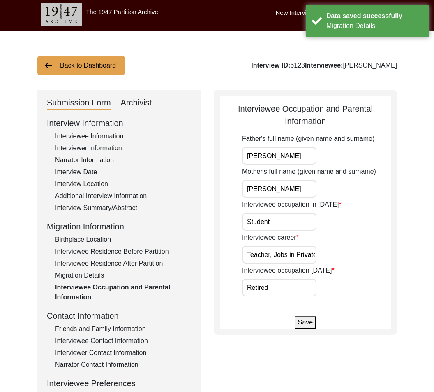
scroll to position [2, 0]
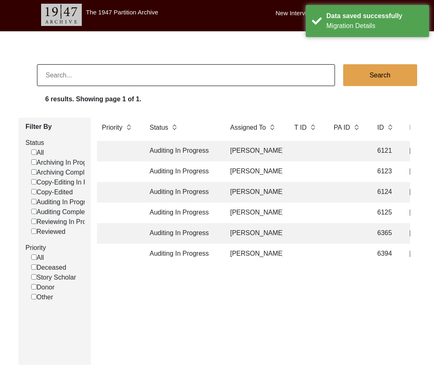
click at [262, 190] on td "[PERSON_NAME]" at bounding box center [254, 192] width 58 height 21
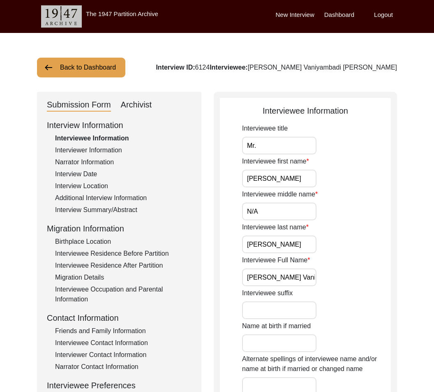
click at [149, 106] on div "Archivist" at bounding box center [136, 104] width 31 height 13
select select "556"
select select "Auditing In Progress"
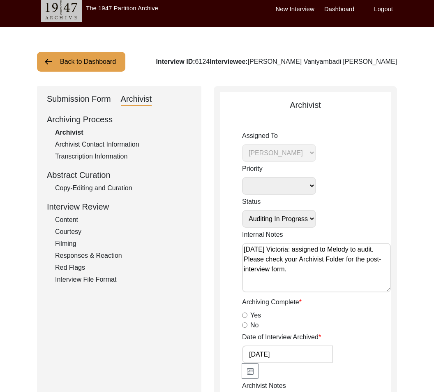
scroll to position [9, 0]
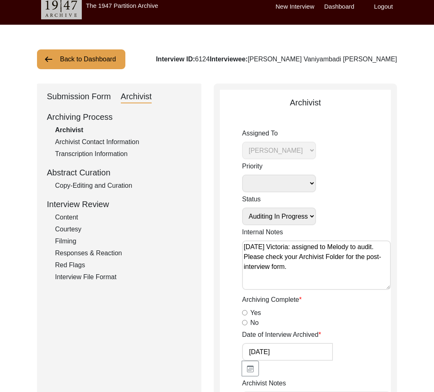
click at [115, 192] on div "Archiving Process Archivist Archivist Contact Information Transcription Informa…" at bounding box center [119, 196] width 145 height 171
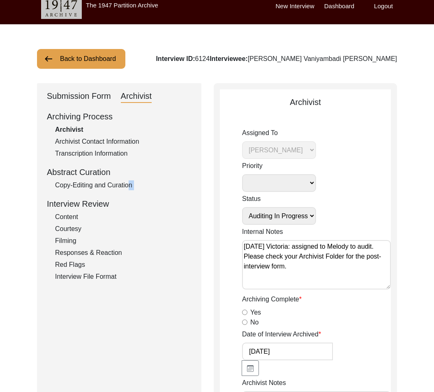
click at [125, 190] on div "Archiving Process Archivist Archivist Contact Information Transcription Informa…" at bounding box center [119, 195] width 145 height 171
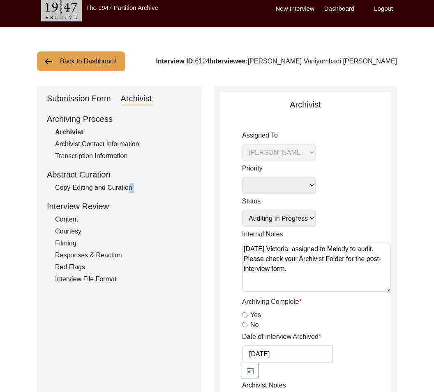
click at [126, 185] on div "Copy-Editing and Curation" at bounding box center [123, 188] width 137 height 10
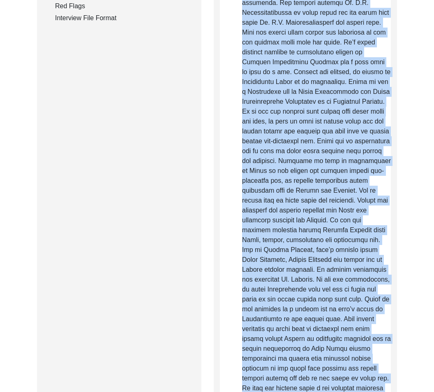
scroll to position [715, 0]
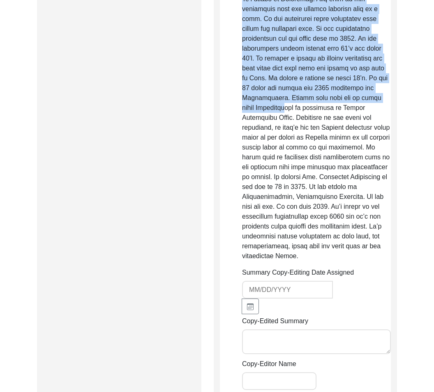
drag, startPoint x: 241, startPoint y: 54, endPoint x: 357, endPoint y: 253, distance: 229.9
click at [357, 253] on app-copy-editing-and-curation "Copy-Editing and Curation Raw, Unedited Summary: Summary Copy-Editing Date Assi…" at bounding box center [305, 73] width 171 height 1366
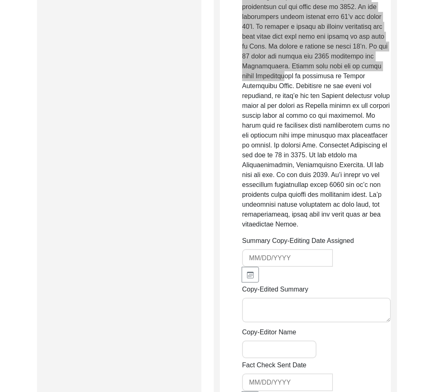
scroll to position [749, 0]
